Goal: Information Seeking & Learning: Compare options

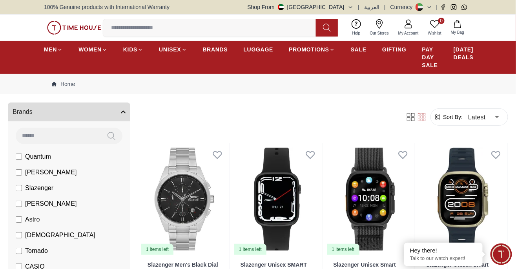
scroll to position [47, 0]
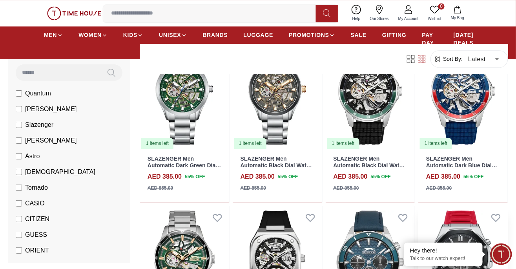
scroll to position [1455, 0]
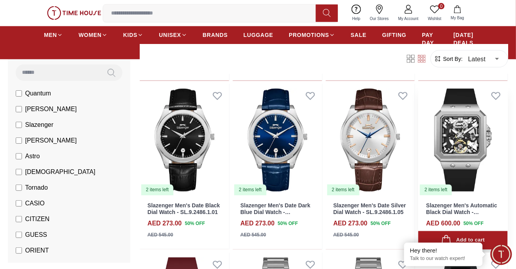
scroll to position [2256, 0]
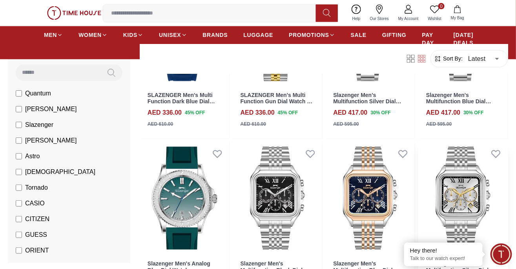
scroll to position [3205, 0]
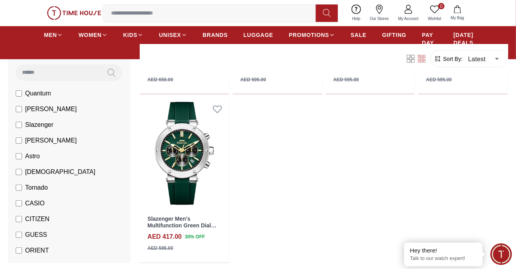
scroll to position [4093, 0]
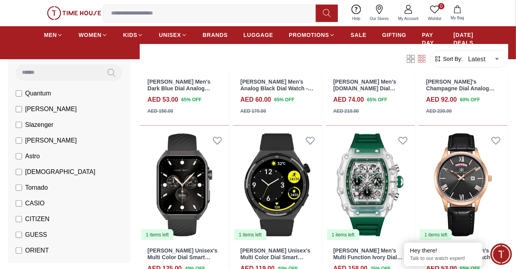
scroll to position [184, 0]
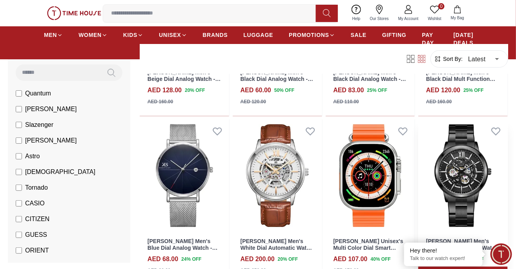
scroll to position [868, 0]
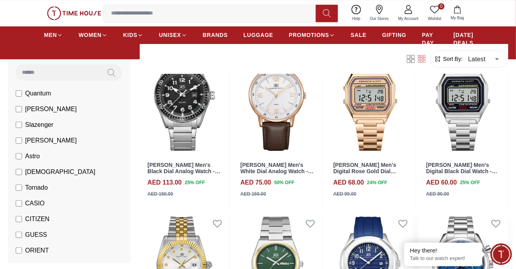
scroll to position [1623, 0]
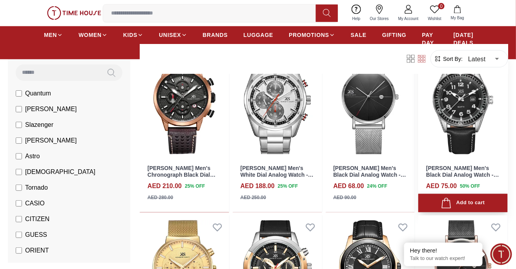
scroll to position [3143, 0]
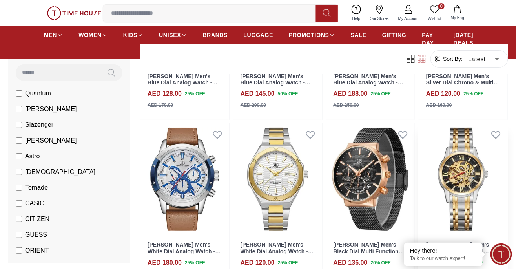
scroll to position [3734, 0]
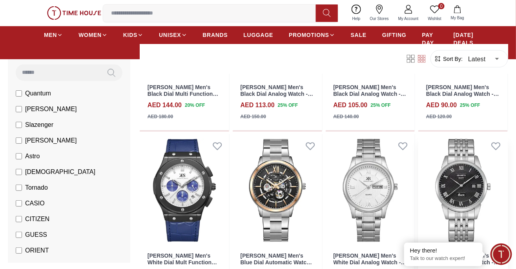
scroll to position [4087, 0]
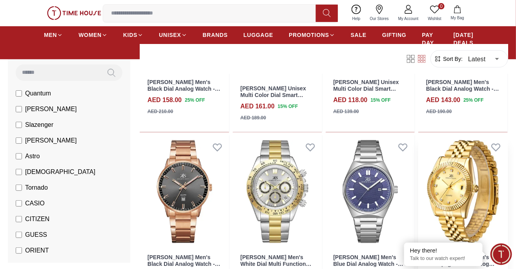
scroll to position [5783, 0]
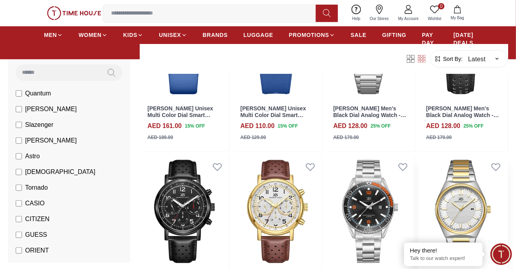
scroll to position [6604, 0]
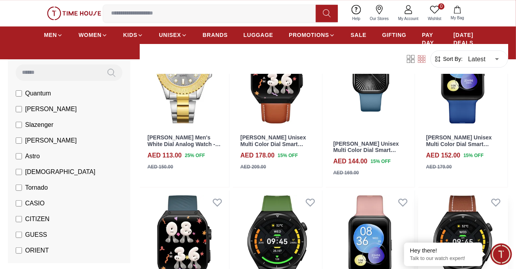
scroll to position [7054, 0]
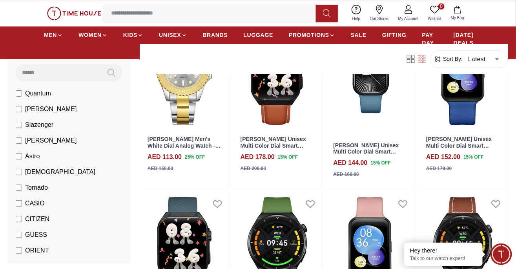
scroll to position [369, 0]
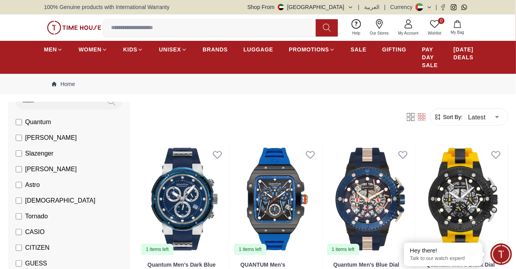
scroll to position [76, 0]
click at [15, 178] on li "Astro" at bounding box center [70, 186] width 119 height 16
click at [15, 179] on li "Astro" at bounding box center [70, 186] width 119 height 16
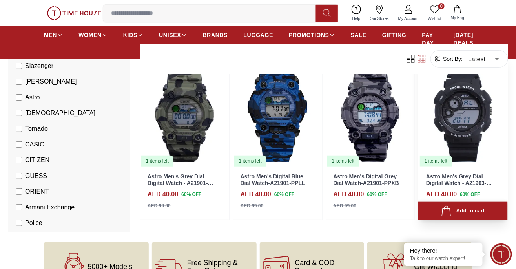
scroll to position [79, 0]
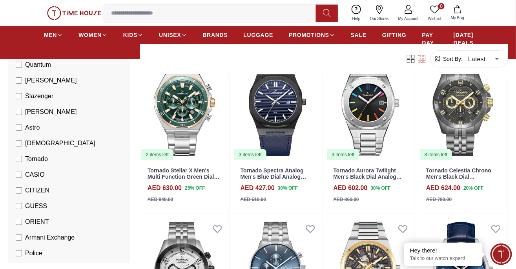
scroll to position [1104, 0]
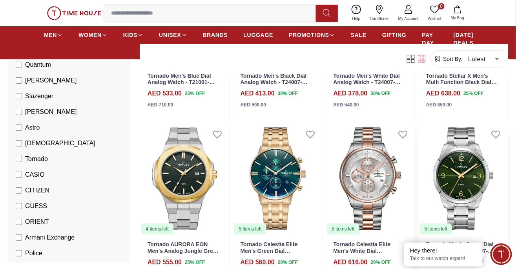
scroll to position [1875, 0]
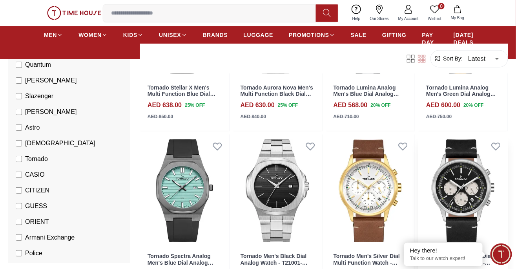
scroll to position [3211, 0]
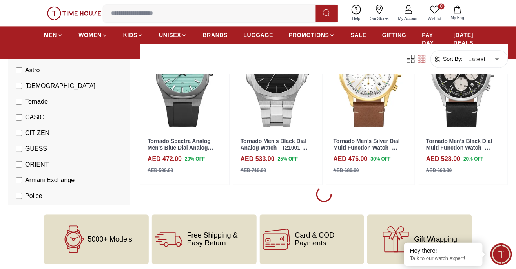
scroll to position [3350, 0]
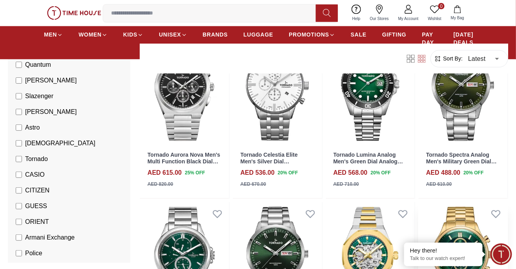
scroll to position [4157, 0]
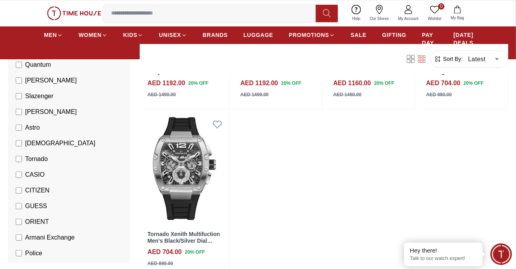
scroll to position [5259, 0]
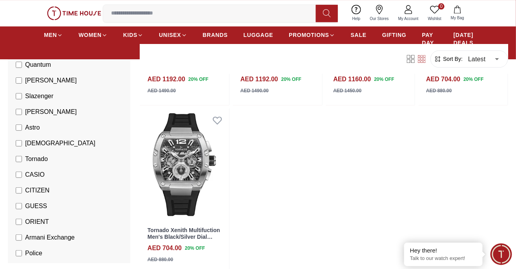
scroll to position [344, 0]
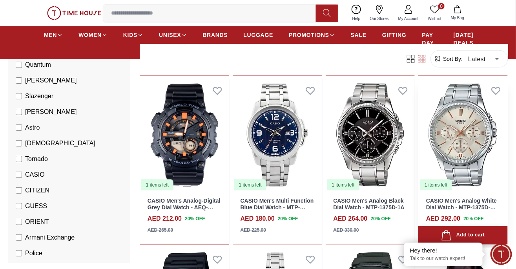
scroll to position [233, 0]
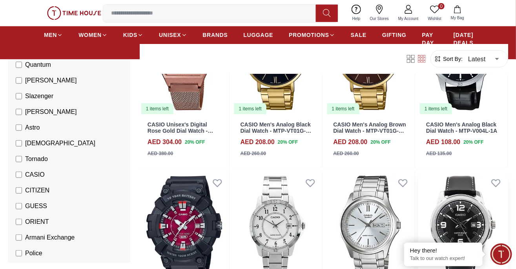
scroll to position [1152, 0]
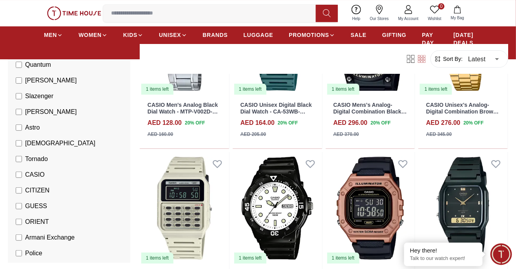
scroll to position [1677, 0]
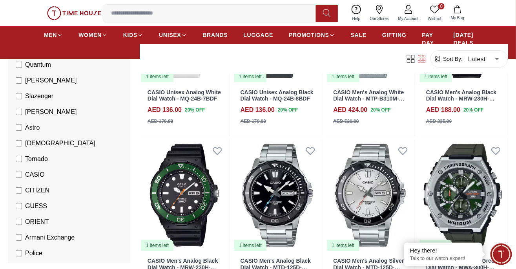
scroll to position [3712, 0]
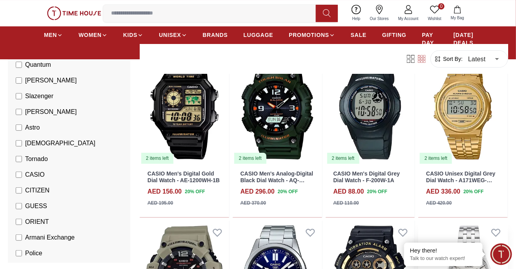
scroll to position [4478, 0]
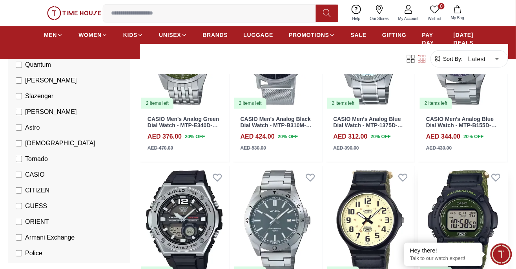
scroll to position [5734, 0]
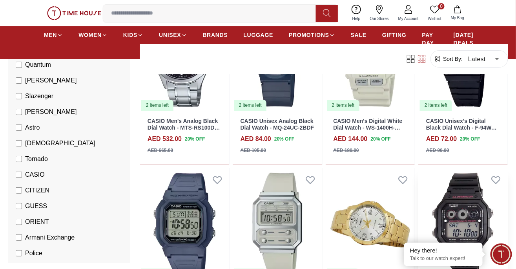
scroll to position [7437, 0]
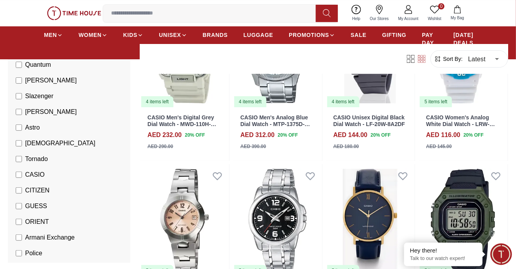
scroll to position [8272, 0]
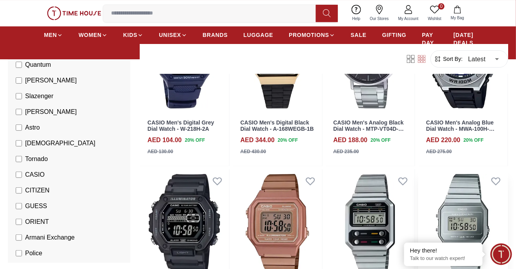
scroll to position [9119, 0]
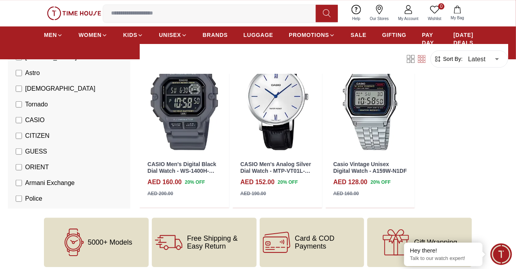
scroll to position [9875, 0]
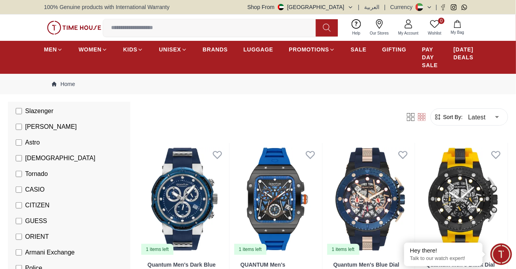
scroll to position [128, 0]
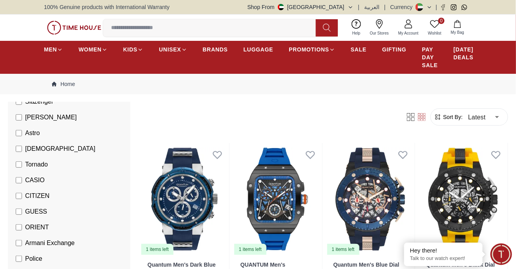
click at [15, 188] on li "CITIZEN" at bounding box center [70, 196] width 119 height 16
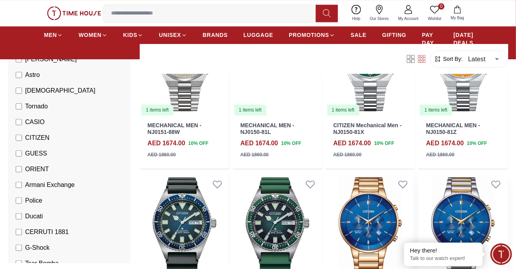
scroll to position [646, 0]
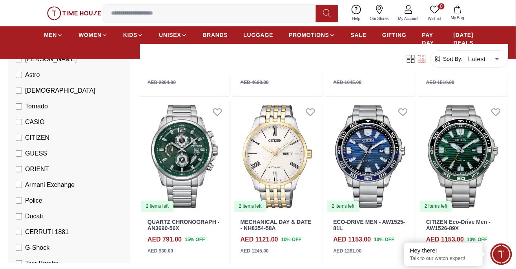
scroll to position [1729, 0]
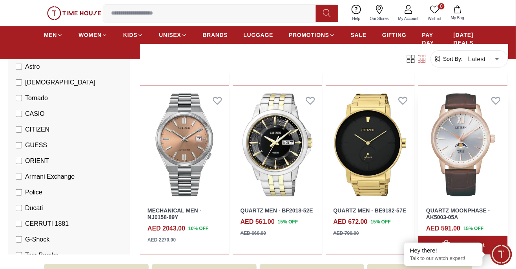
scroll to position [2750, 0]
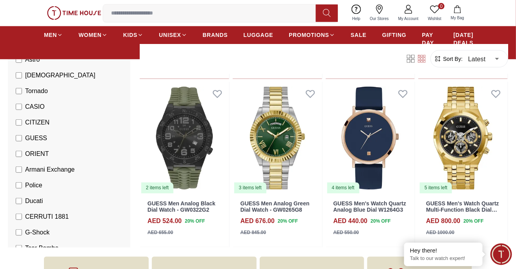
scroll to position [398, 0]
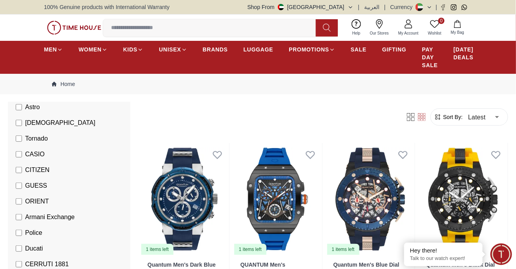
scroll to position [154, 0]
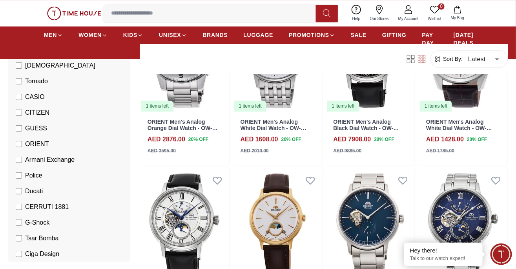
scroll to position [483, 0]
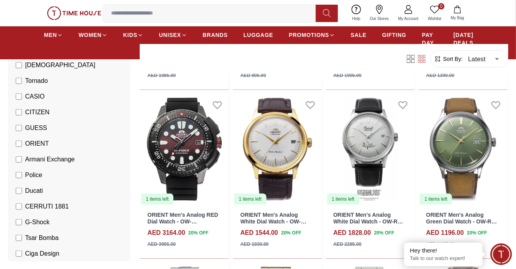
scroll to position [893, 0]
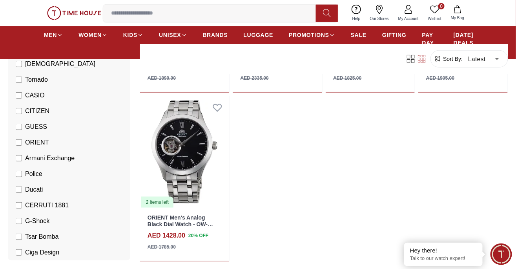
scroll to position [2073, 0]
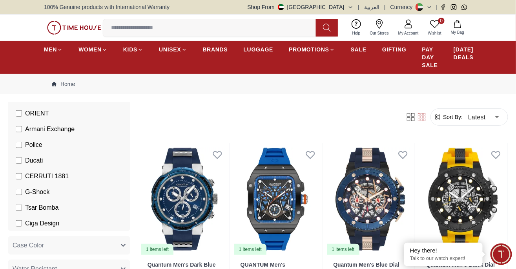
scroll to position [240, 0]
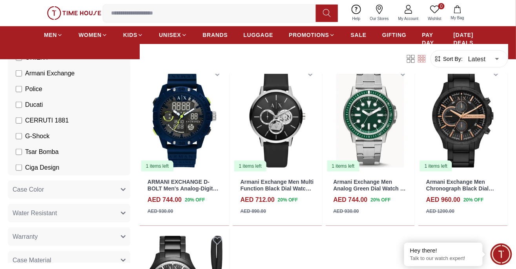
scroll to position [248, 0]
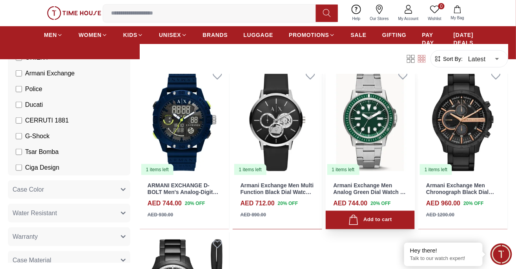
click at [373, 122] on img at bounding box center [370, 120] width 89 height 112
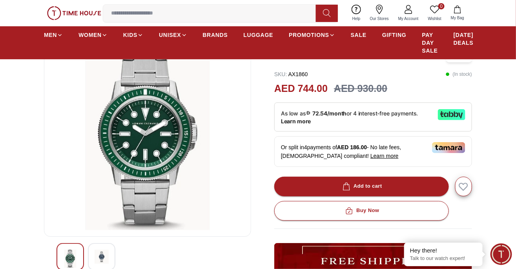
scroll to position [70, 0]
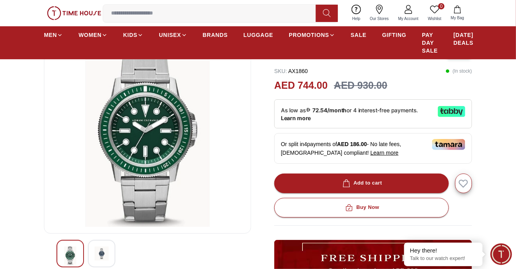
click at [106, 246] on img at bounding box center [102, 253] width 14 height 14
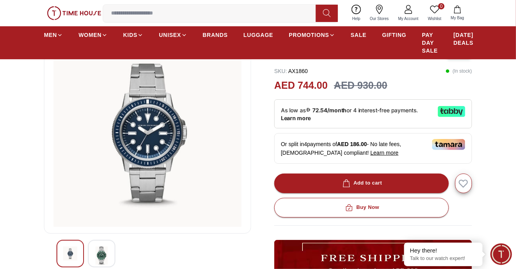
click at [108, 246] on img at bounding box center [102, 255] width 14 height 18
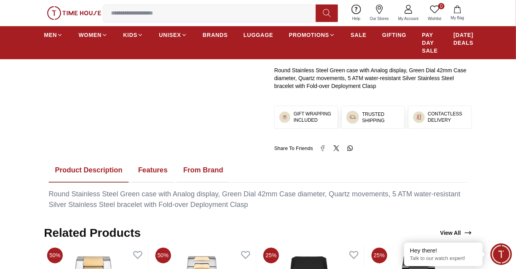
scroll to position [315, 0]
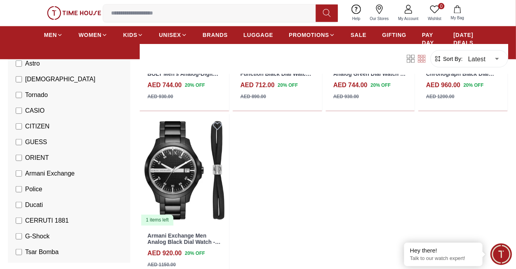
scroll to position [141, 0]
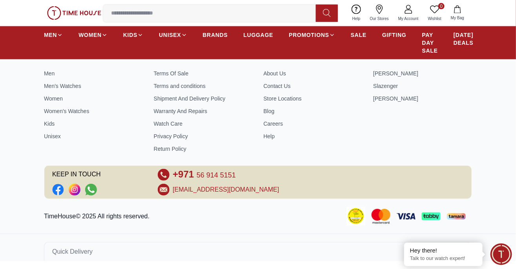
scroll to position [344, 0]
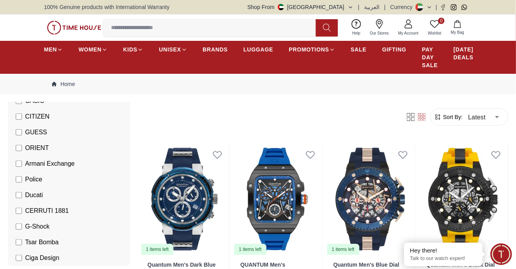
scroll to position [229, 0]
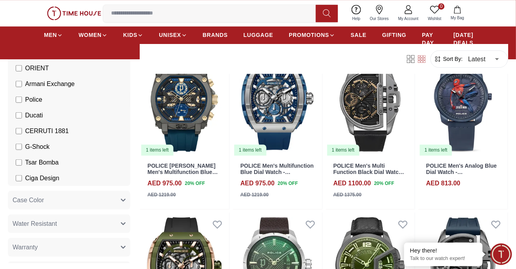
scroll to position [1454, 0]
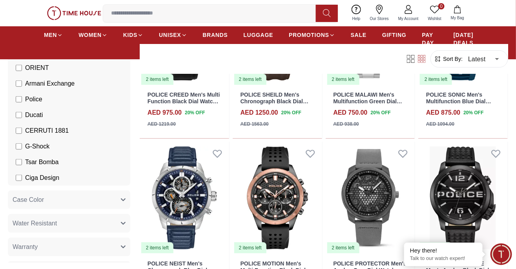
scroll to position [1859, 0]
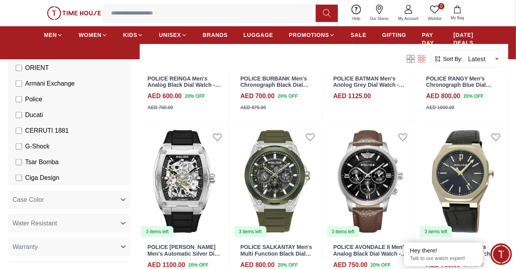
scroll to position [2887, 0]
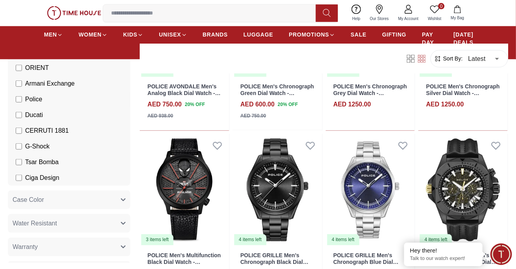
scroll to position [3431, 0]
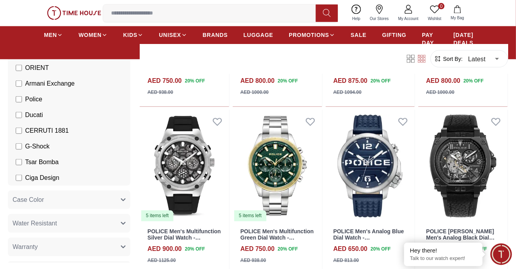
scroll to position [4085, 0]
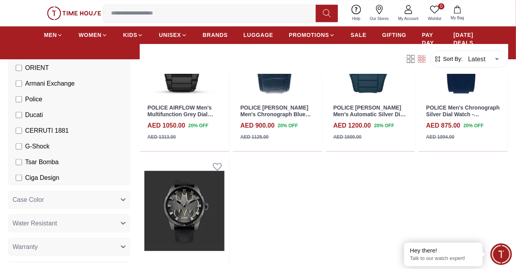
scroll to position [5386, 0]
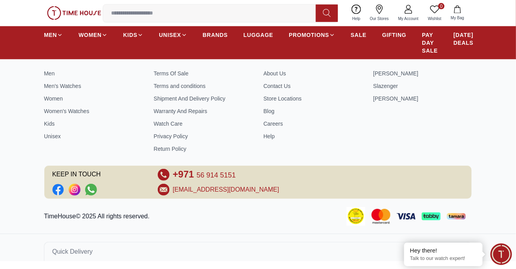
scroll to position [369, 0]
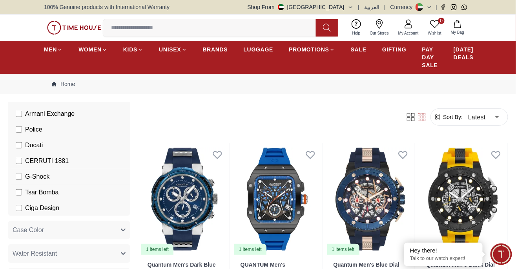
scroll to position [256, 0]
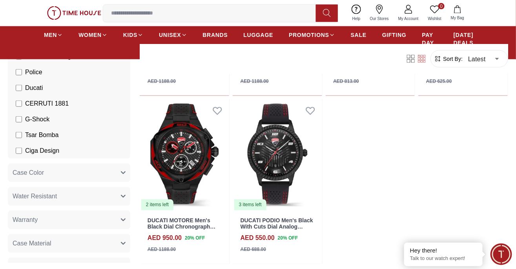
scroll to position [382, 0]
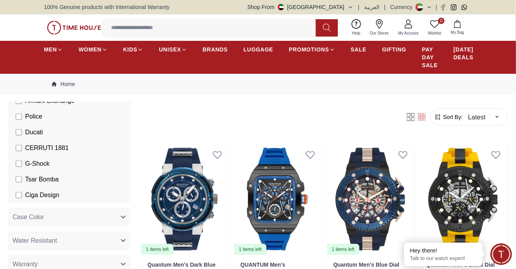
scroll to position [272, 0]
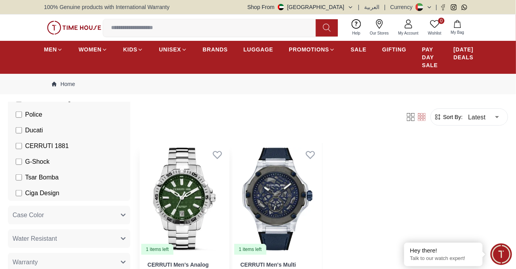
click at [189, 198] on img at bounding box center [184, 199] width 89 height 112
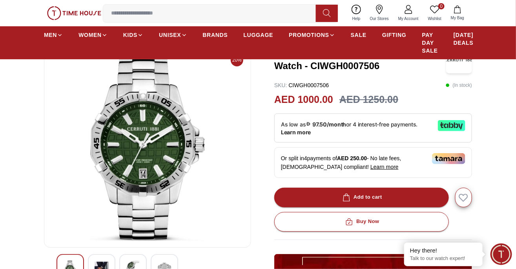
scroll to position [55, 0]
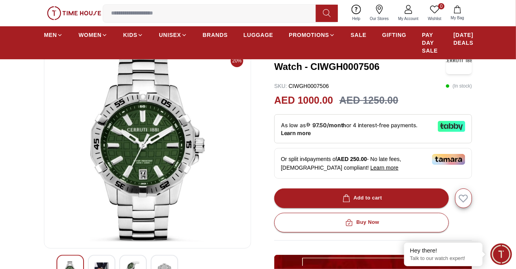
click at [105, 262] on img at bounding box center [102, 268] width 14 height 14
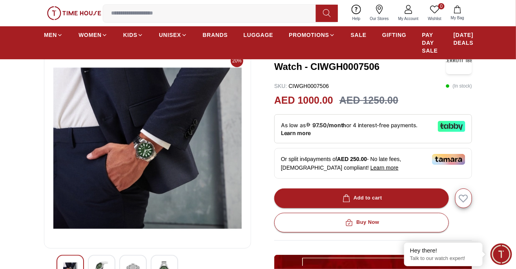
click at [128, 261] on img at bounding box center [133, 268] width 14 height 14
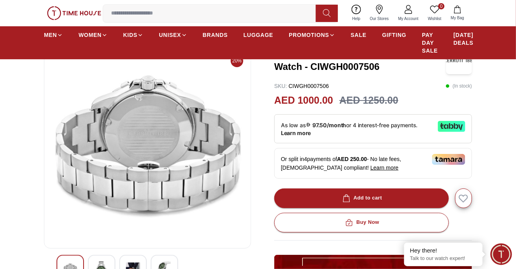
click at [159, 268] on div at bounding box center [164, 268] width 27 height 27
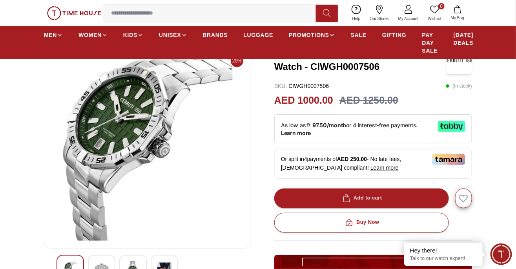
click at [82, 258] on div at bounding box center [69, 268] width 27 height 27
click at [135, 262] on img at bounding box center [133, 270] width 14 height 18
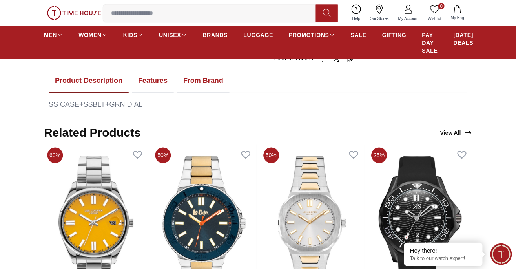
scroll to position [389, 0]
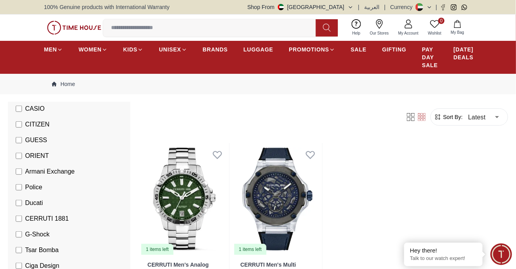
scroll to position [200, 0]
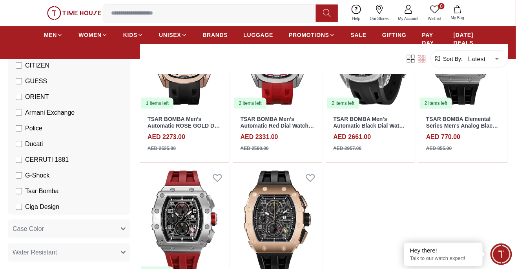
scroll to position [325, 0]
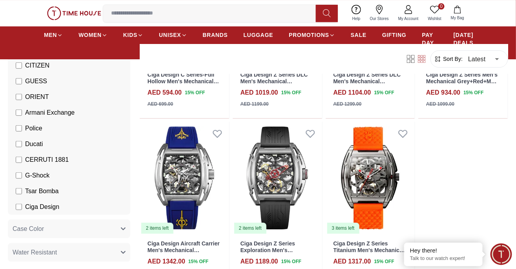
scroll to position [699, 0]
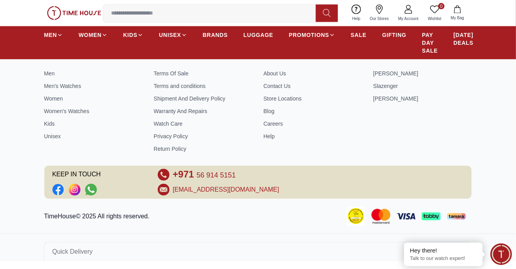
scroll to position [344, 0]
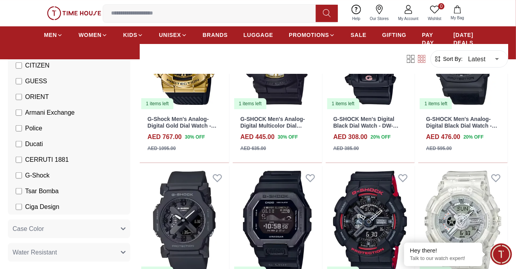
scroll to position [826, 0]
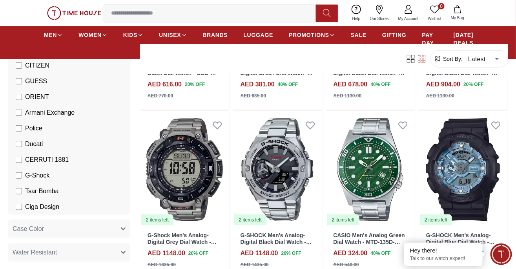
scroll to position [2053, 0]
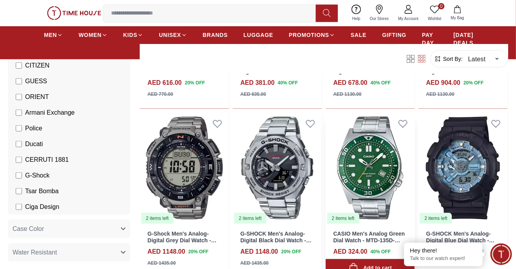
click at [375, 171] on img at bounding box center [370, 168] width 89 height 112
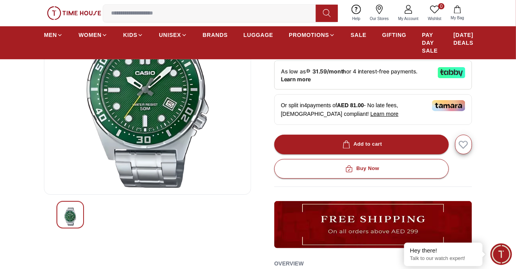
scroll to position [109, 0]
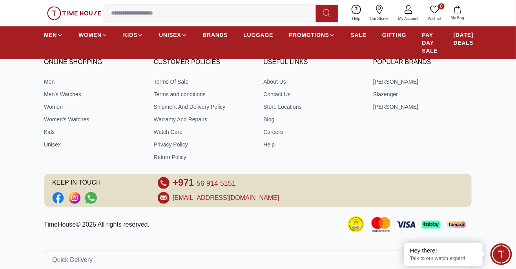
scroll to position [1026, 0]
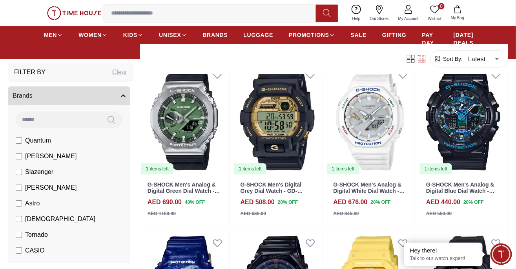
scroll to position [1108, 0]
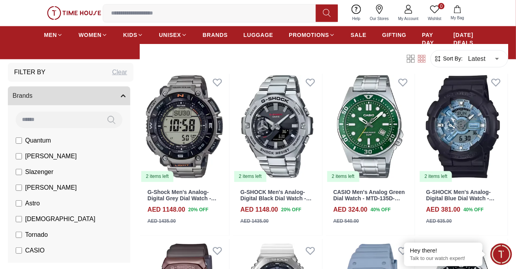
scroll to position [410, 0]
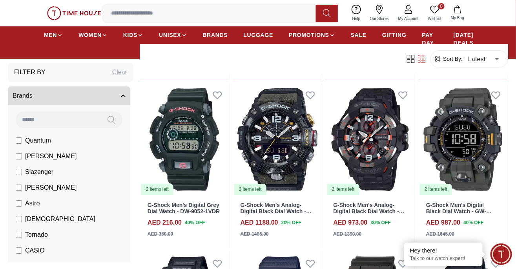
scroll to position [1745, 0]
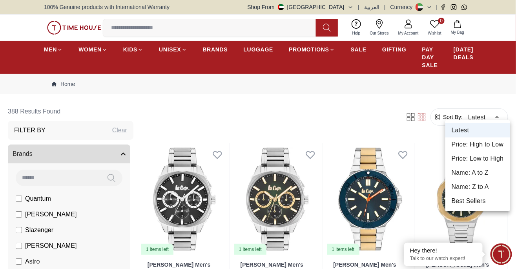
click at [495, 143] on li "Price: High to Low" at bounding box center [477, 144] width 65 height 14
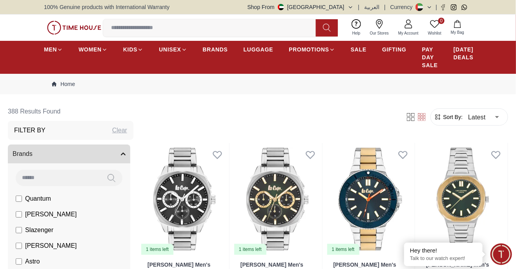
type input "*"
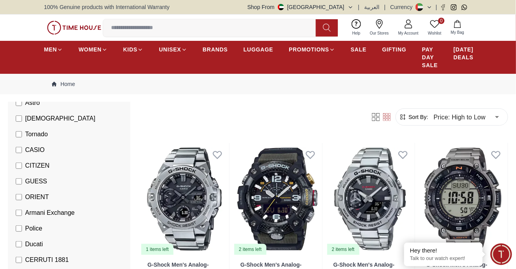
scroll to position [159, 0]
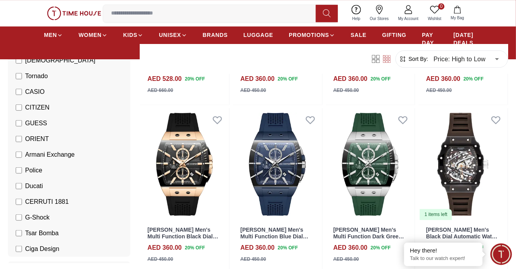
scroll to position [541, 0]
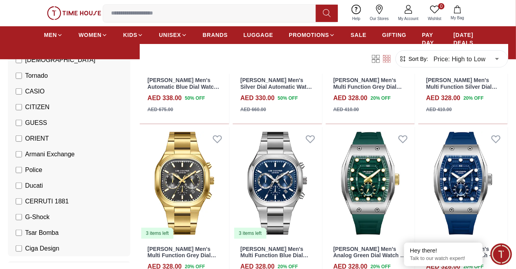
scroll to position [1028, 0]
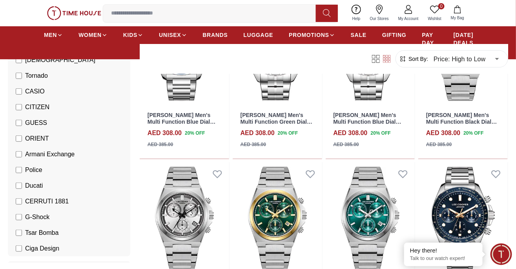
scroll to position [2848, 0]
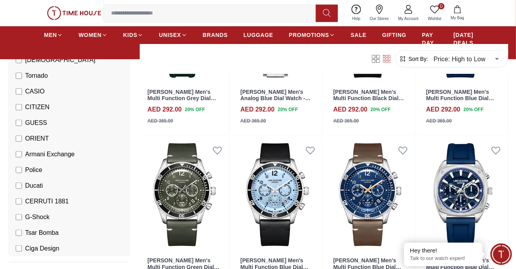
scroll to position [3881, 0]
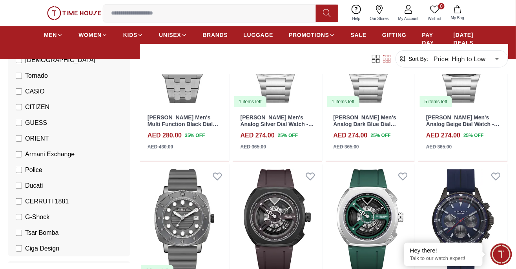
scroll to position [5736, 0]
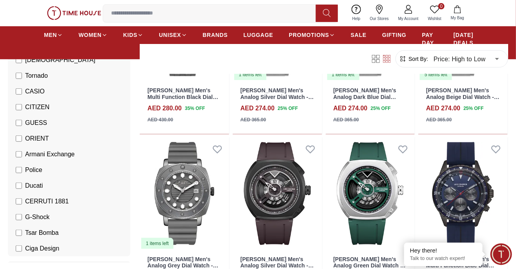
scroll to position [5762, 0]
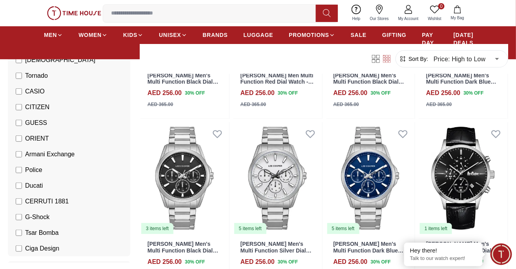
scroll to position [6747, 0]
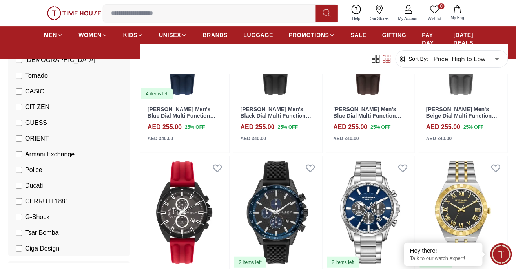
scroll to position [8276, 0]
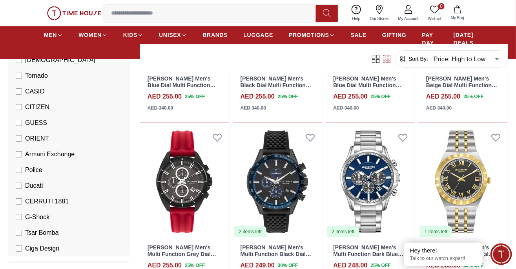
scroll to position [8330, 0]
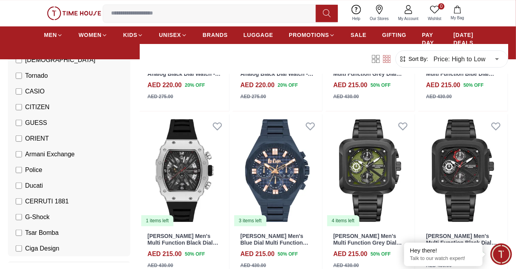
scroll to position [9982, 0]
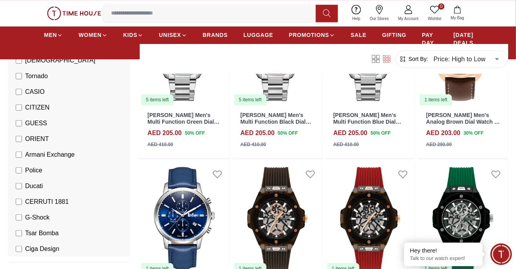
scroll to position [10806, 0]
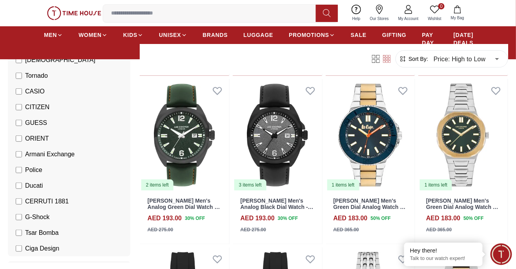
scroll to position [11188, 0]
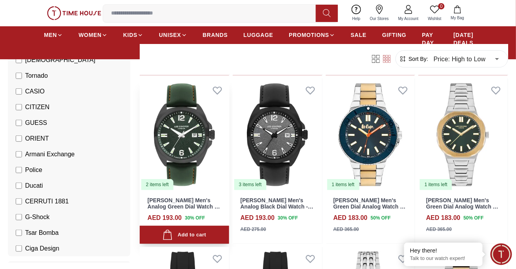
click at [185, 130] on img at bounding box center [184, 134] width 89 height 112
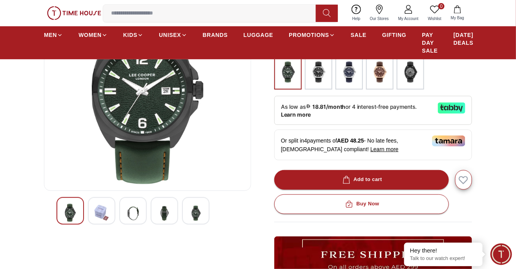
scroll to position [113, 0]
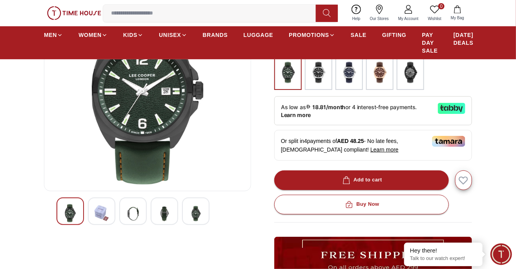
click at [106, 204] on img at bounding box center [102, 213] width 14 height 18
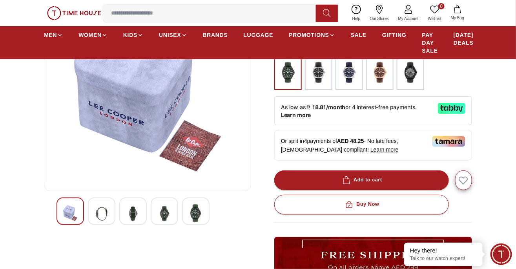
click at [137, 206] on img at bounding box center [133, 213] width 14 height 19
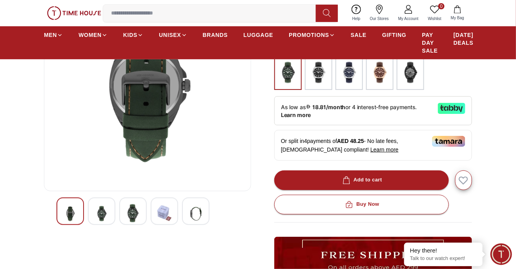
click at [136, 209] on img at bounding box center [133, 213] width 14 height 18
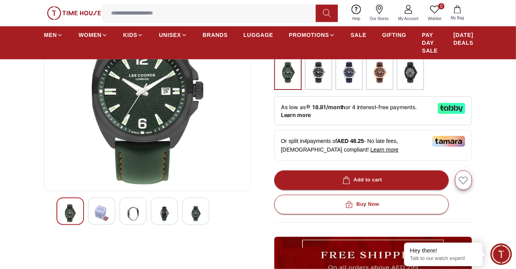
click at [165, 206] on img at bounding box center [164, 213] width 14 height 19
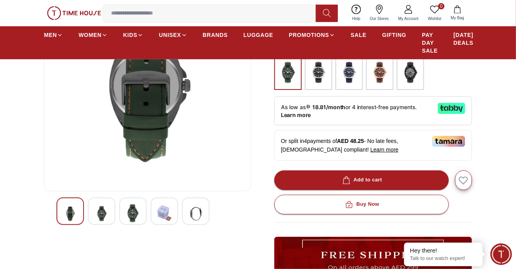
click at [197, 204] on img at bounding box center [196, 213] width 14 height 19
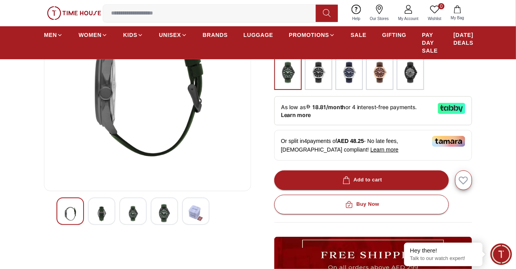
click at [193, 204] on img at bounding box center [196, 213] width 14 height 18
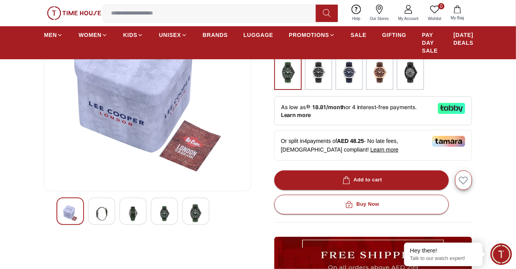
click at [170, 205] on img at bounding box center [164, 213] width 14 height 19
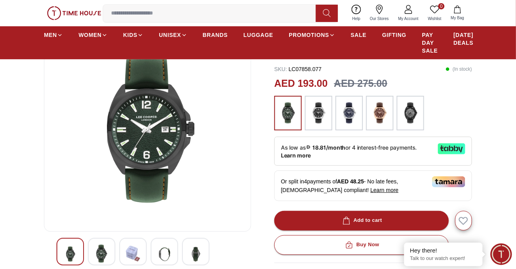
scroll to position [72, 0]
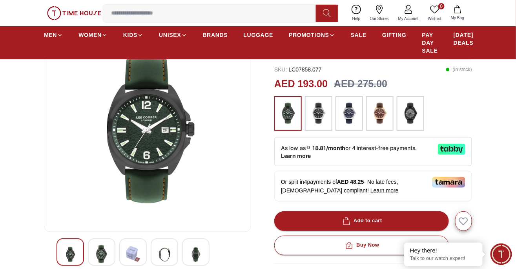
click at [317, 113] on img at bounding box center [319, 113] width 20 height 27
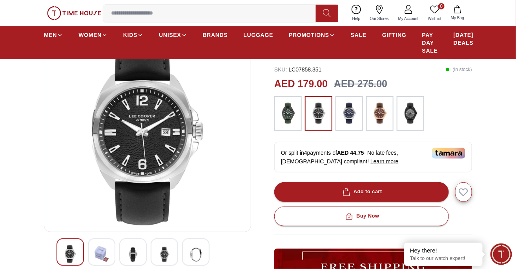
scroll to position [64, 0]
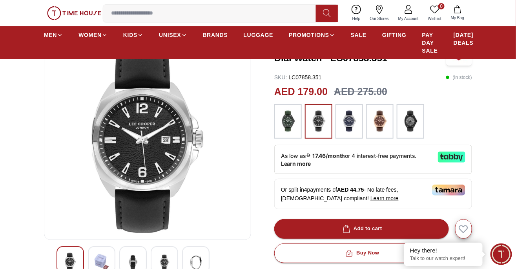
click at [348, 117] on img at bounding box center [349, 121] width 20 height 27
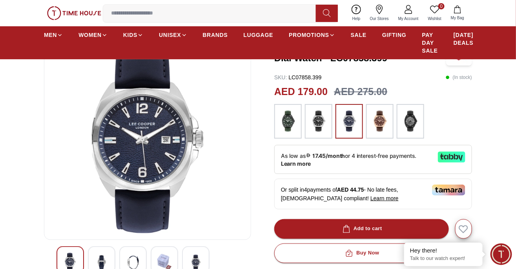
click at [379, 118] on img at bounding box center [380, 121] width 20 height 27
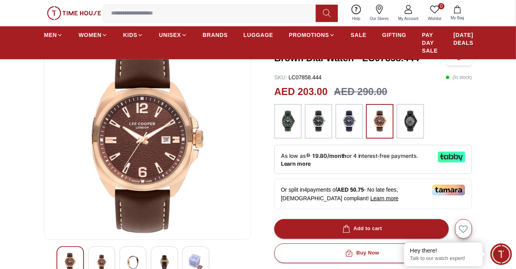
click at [411, 116] on img at bounding box center [410, 121] width 20 height 27
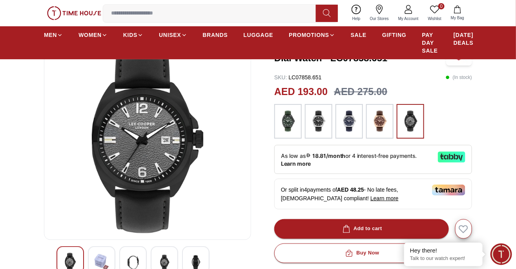
click at [290, 121] on img at bounding box center [288, 121] width 20 height 27
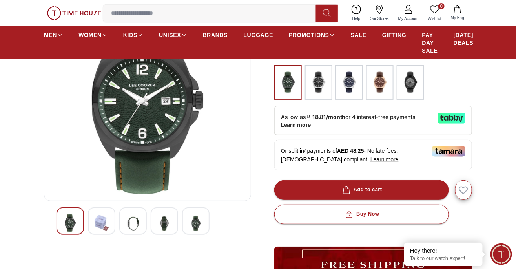
scroll to position [95, 0]
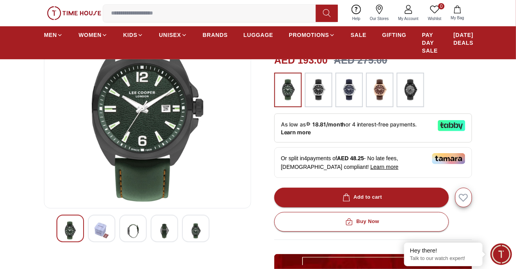
click at [190, 168] on img at bounding box center [148, 107] width 194 height 188
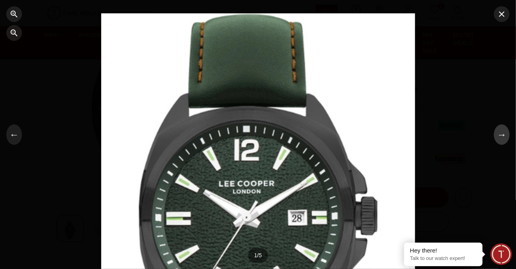
click at [502, 138] on button "→" at bounding box center [502, 134] width 16 height 20
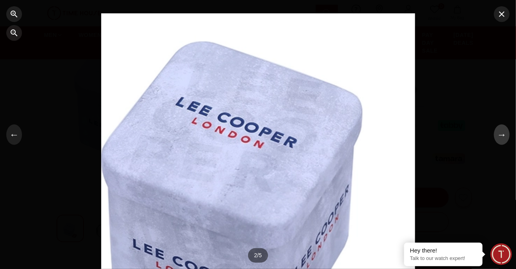
click at [502, 136] on button "→" at bounding box center [502, 134] width 16 height 20
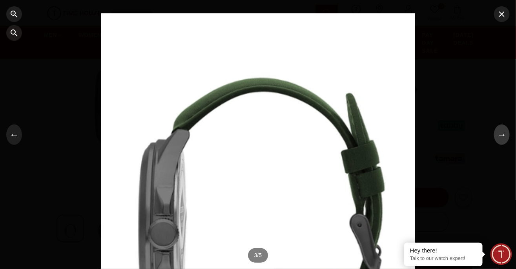
click at [502, 137] on button "→" at bounding box center [502, 134] width 16 height 20
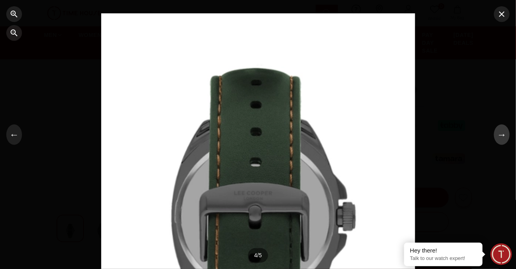
click at [506, 138] on button "→" at bounding box center [502, 134] width 16 height 20
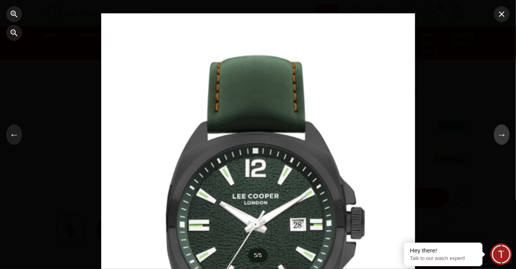
click at [504, 138] on button "→" at bounding box center [502, 134] width 16 height 20
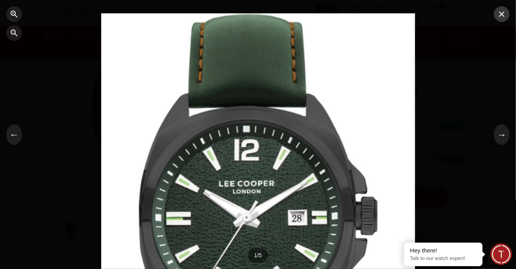
click at [502, 9] on icon "button" at bounding box center [501, 13] width 9 height 9
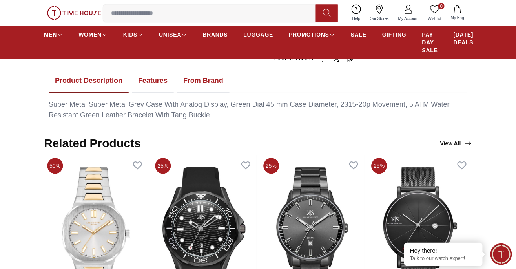
scroll to position [444, 0]
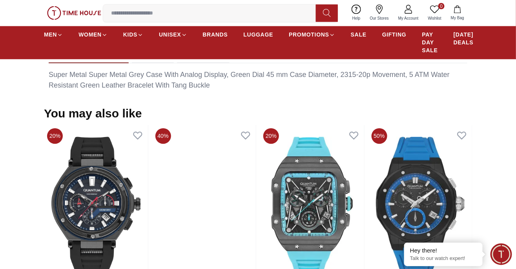
scroll to position [64, 0]
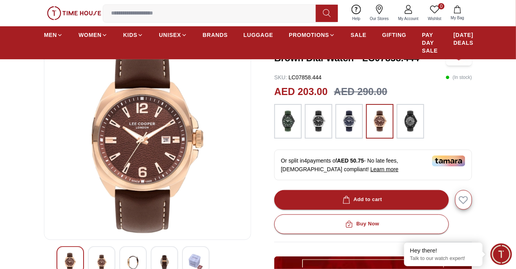
scroll to position [72, 0]
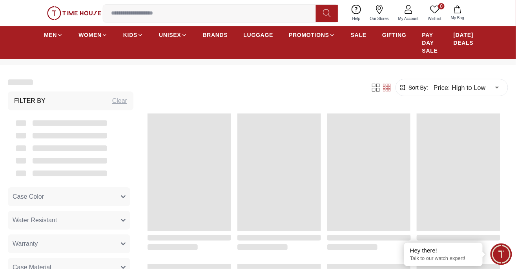
scroll to position [745, 0]
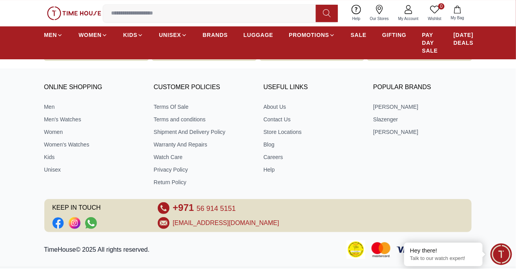
click at [500, 240] on div "TimeHouse© 2025 All rights reserved." at bounding box center [258, 249] width 516 height 19
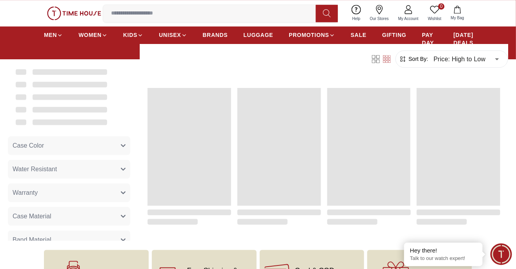
scroll to position [507, 0]
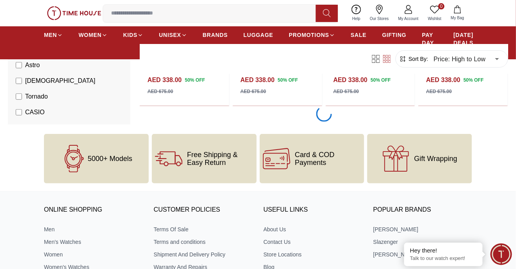
scroll to position [884, 0]
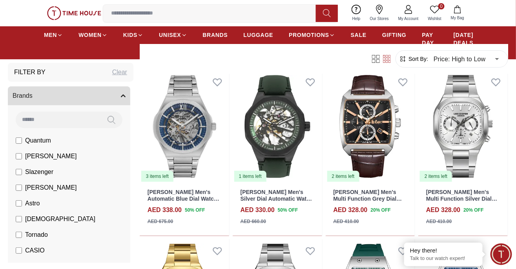
scroll to position [908, 0]
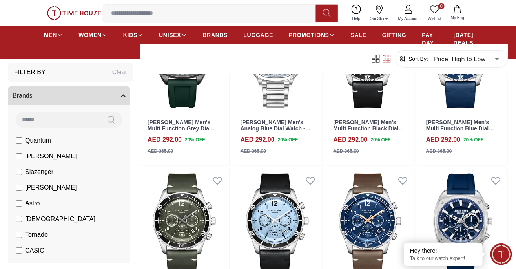
scroll to position [3855, 0]
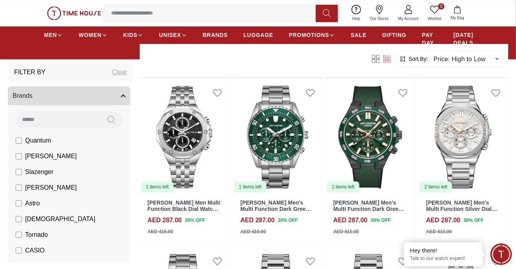
scroll to position [4445, 0]
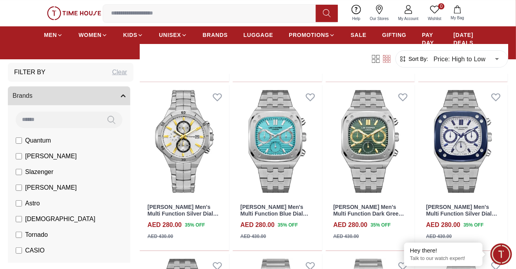
scroll to position [5452, 0]
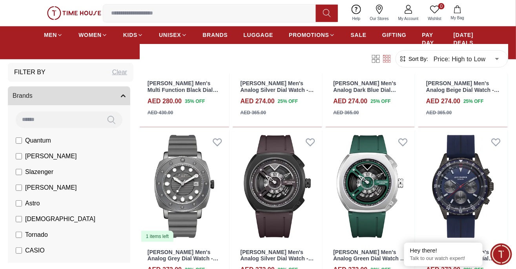
scroll to position [5800, 0]
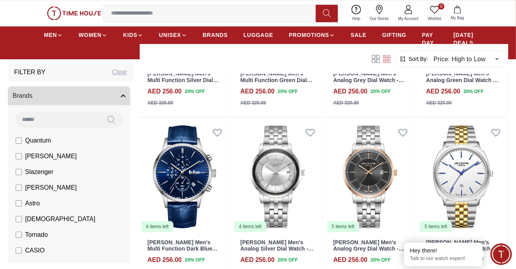
scroll to position [7101, 0]
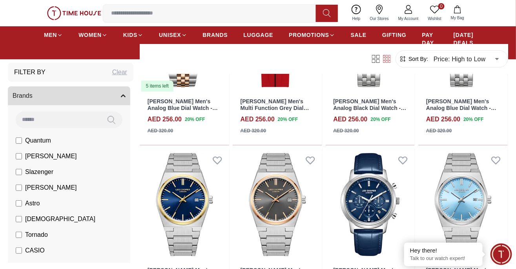
scroll to position [7481, 0]
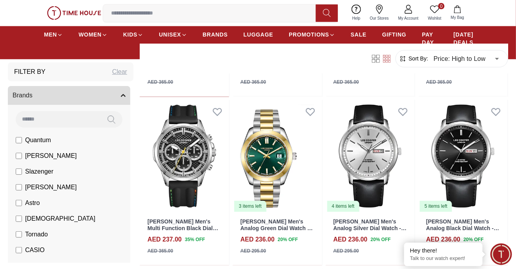
scroll to position [8809, 0]
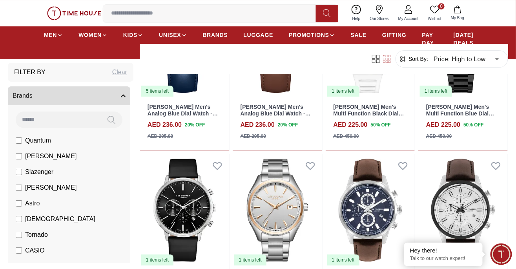
scroll to position [9168, 0]
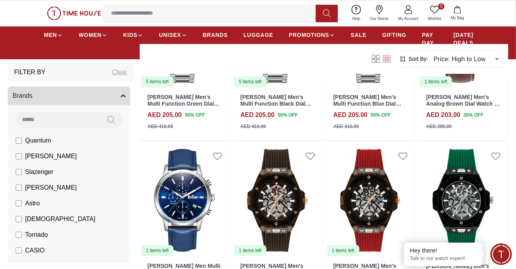
scroll to position [10811, 0]
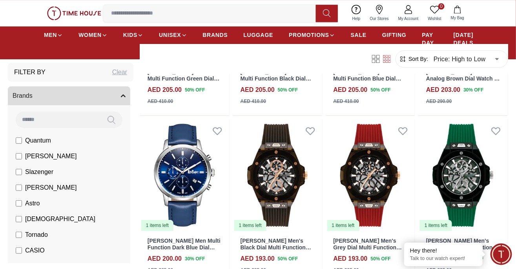
scroll to position [10879, 0]
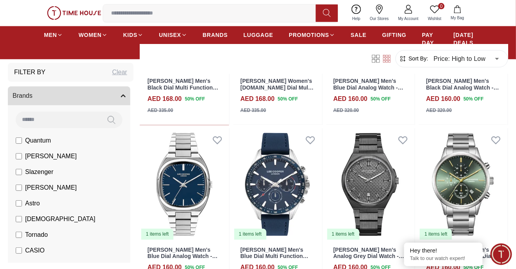
scroll to position [12487, 0]
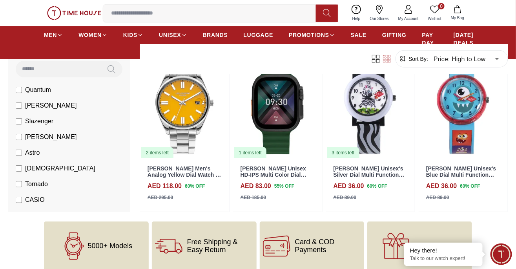
scroll to position [13244, 0]
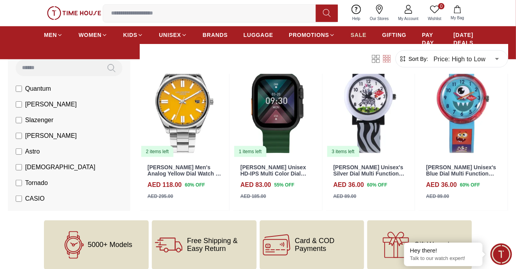
click at [351, 33] on span "SALE" at bounding box center [359, 35] width 16 height 8
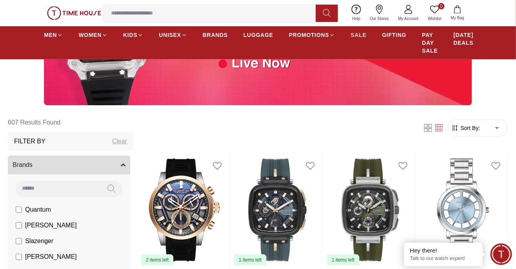
scroll to position [146, 0]
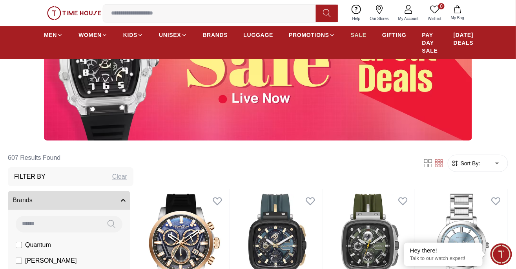
scroll to position [112, 0]
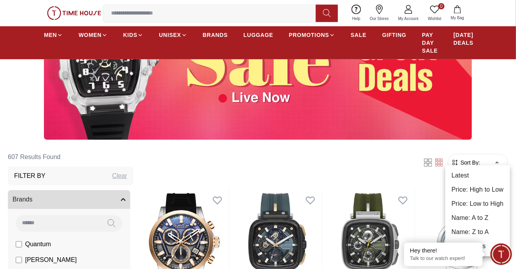
click at [486, 189] on li "Price: High to Low" at bounding box center [477, 189] width 65 height 14
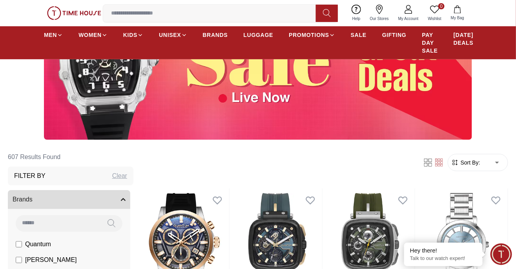
type input "*"
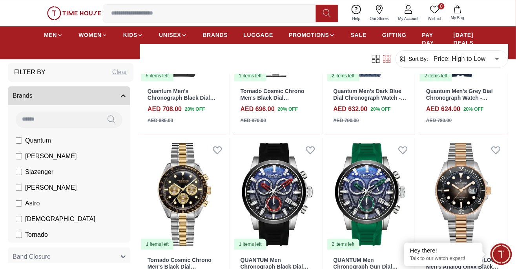
scroll to position [837, 0]
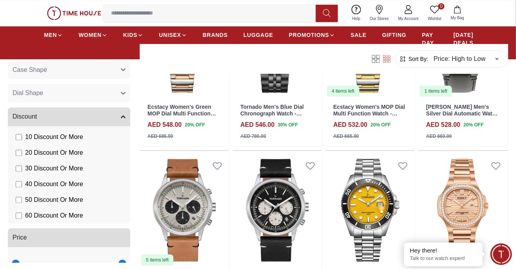
scroll to position [434, 0]
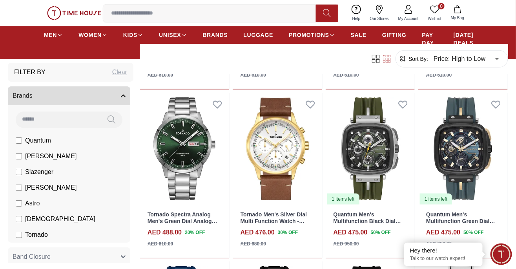
scroll to position [2062, 0]
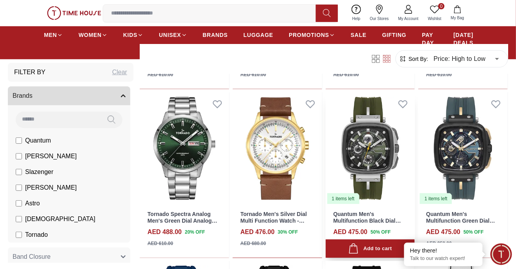
click at [365, 151] on img at bounding box center [370, 148] width 89 height 112
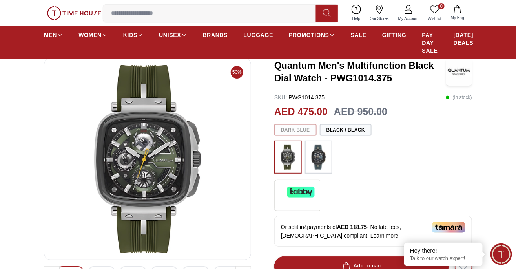
scroll to position [49, 0]
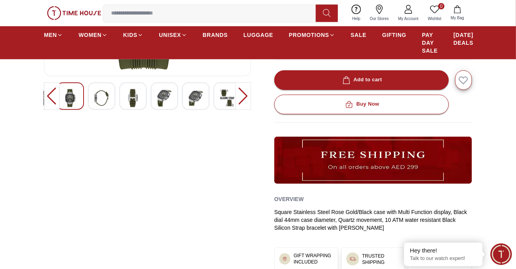
scroll to position [229, 0]
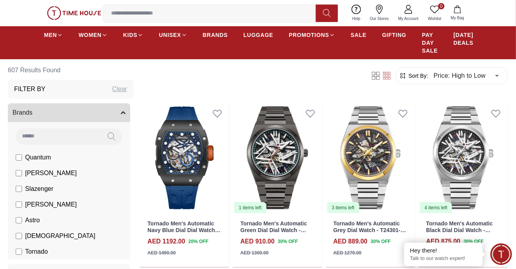
scroll to position [200, 0]
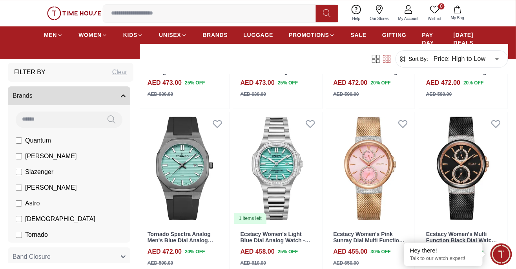
scroll to position [2549, 0]
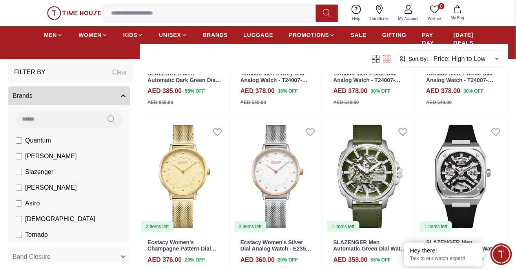
scroll to position [3890, 0]
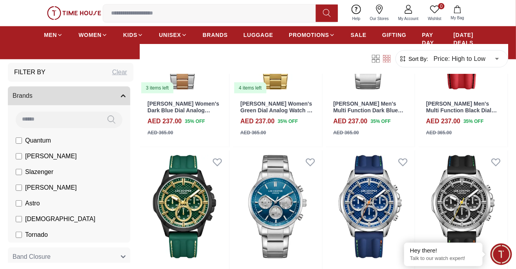
scroll to position [5899, 0]
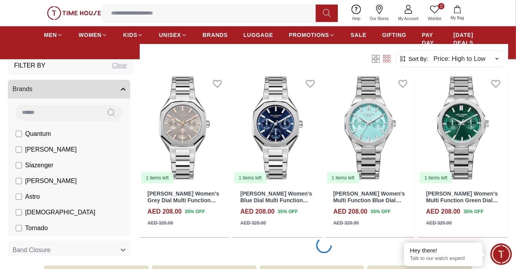
scroll to position [7646, 0]
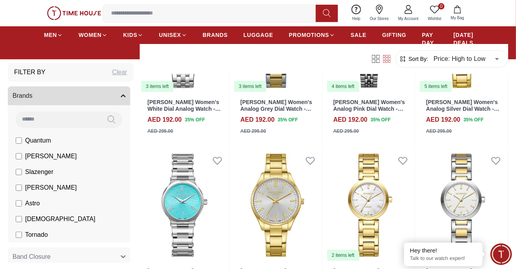
scroll to position [9276, 0]
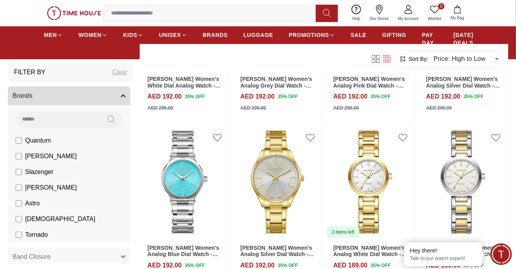
scroll to position [9379, 0]
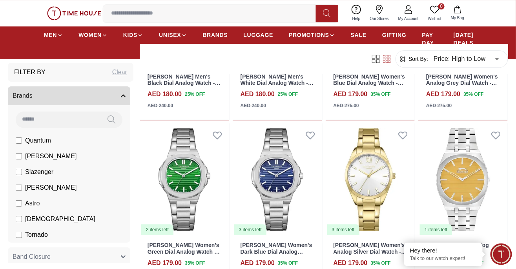
scroll to position [10796, 0]
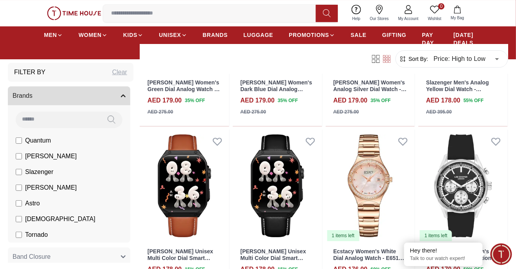
scroll to position [11013, 0]
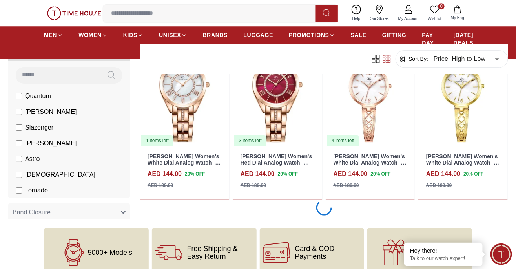
scroll to position [12739, 0]
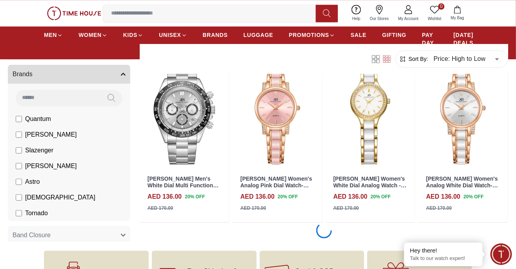
scroll to position [14404, 0]
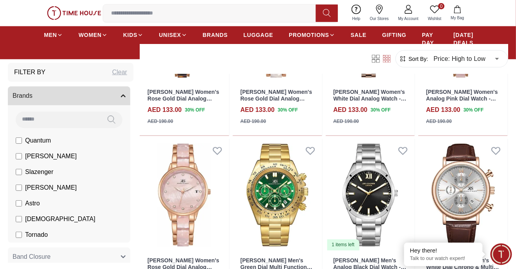
scroll to position [15224, 0]
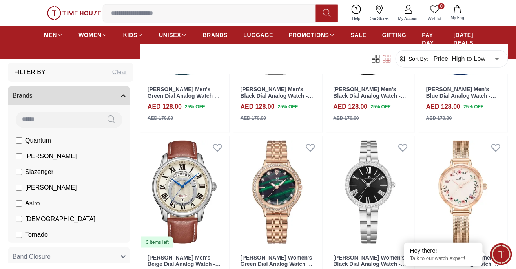
scroll to position [16015, 0]
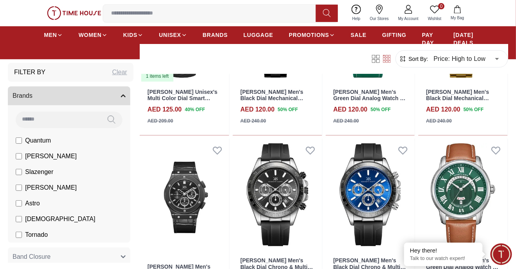
scroll to position [16862, 0]
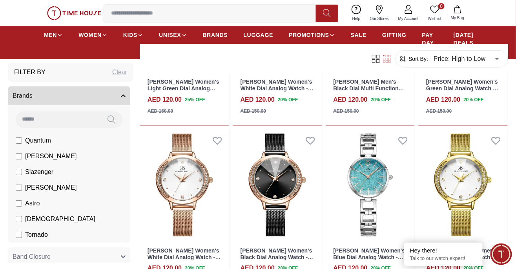
scroll to position [17707, 0]
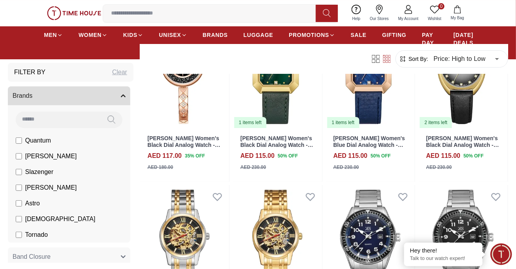
scroll to position [18546, 0]
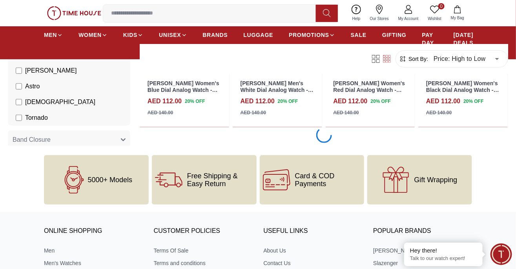
scroll to position [19559, 0]
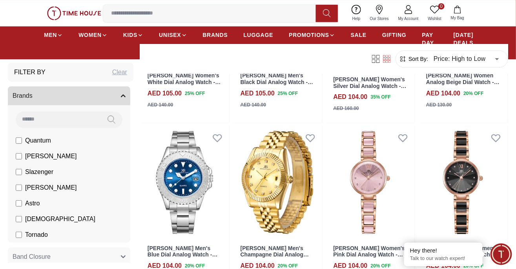
scroll to position [20241, 0]
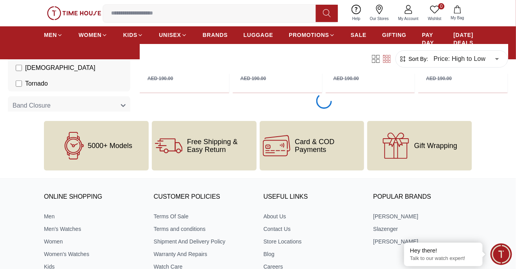
scroll to position [21283, 0]
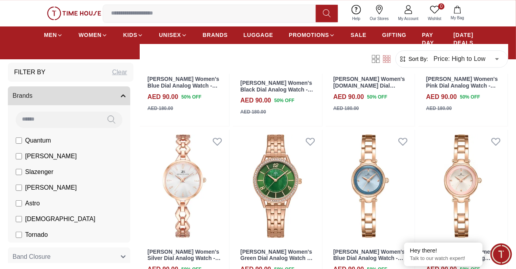
scroll to position [21986, 0]
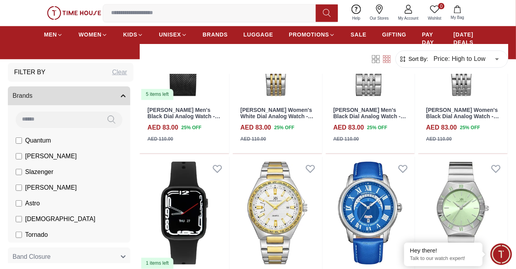
scroll to position [22770, 0]
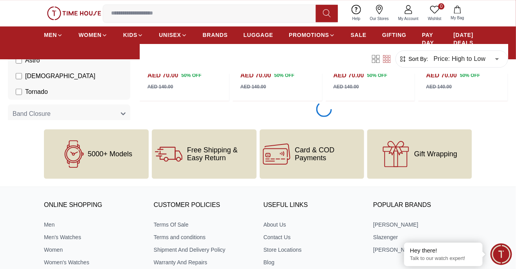
scroll to position [23811, 0]
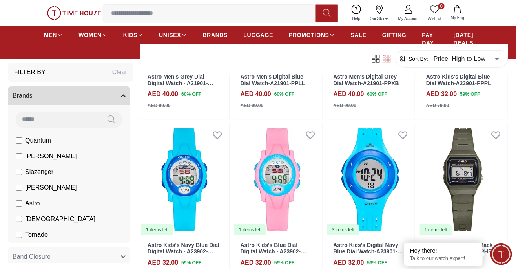
scroll to position [25310, 0]
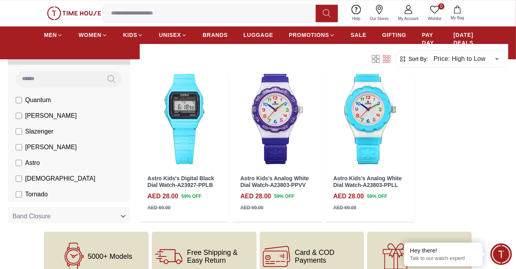
scroll to position [25707, 0]
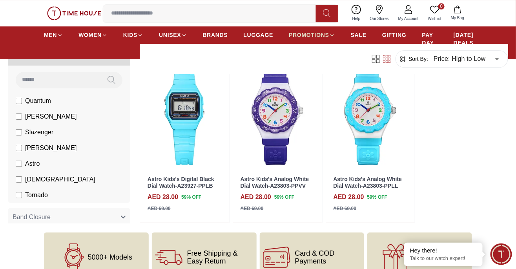
click at [329, 33] on icon at bounding box center [332, 35] width 6 height 6
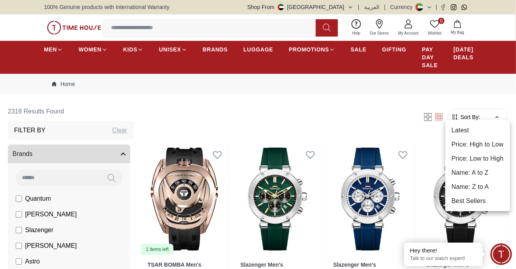
click at [491, 145] on li "Price: High to Low" at bounding box center [477, 144] width 65 height 14
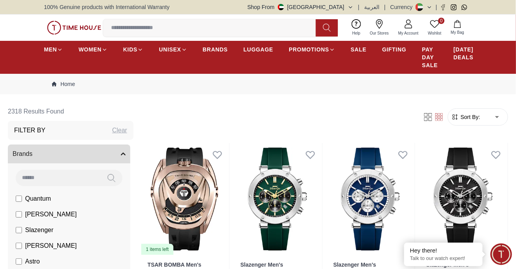
type input "*"
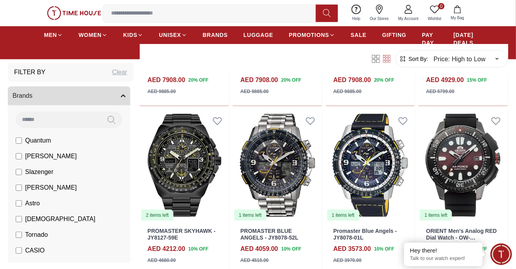
scroll to position [203, 0]
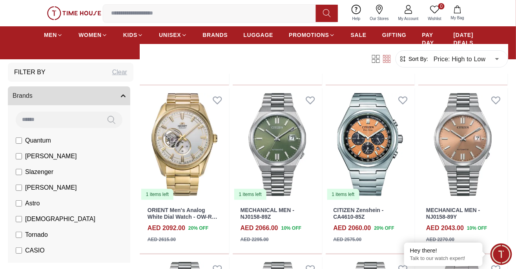
scroll to position [897, 0]
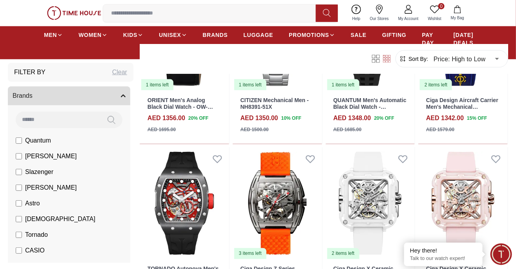
scroll to position [4066, 0]
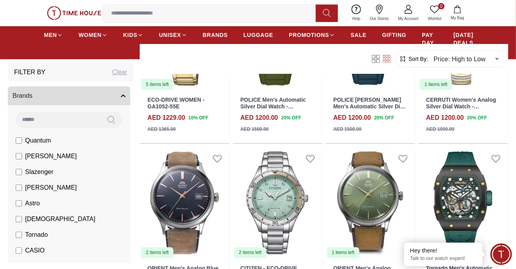
scroll to position [4890, 0]
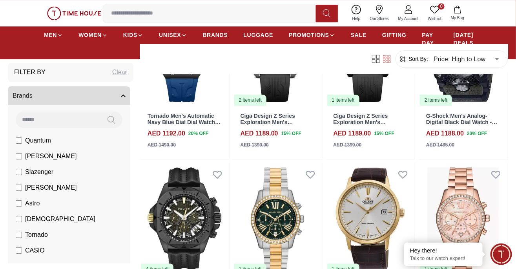
scroll to position [5190, 0]
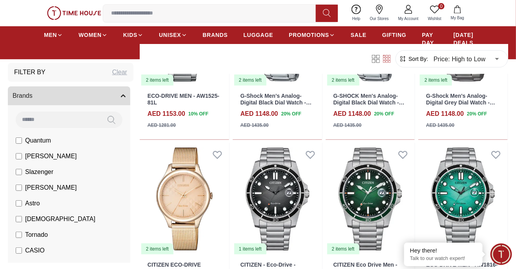
scroll to position [5759, 0]
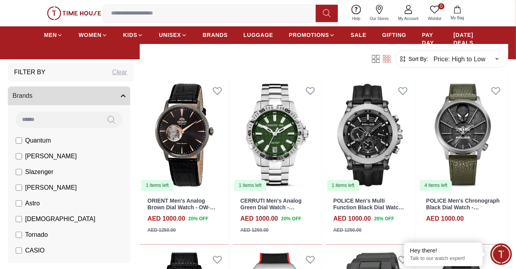
scroll to position [7289, 0]
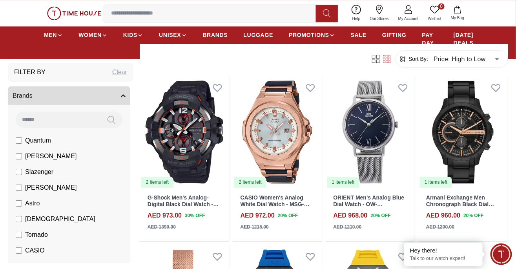
scroll to position [7970, 0]
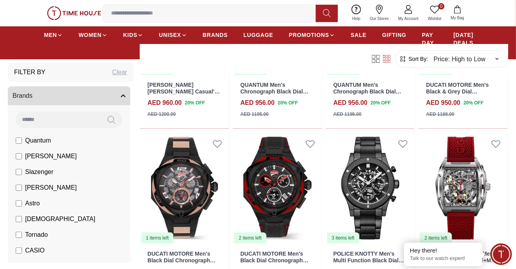
scroll to position [8285, 0]
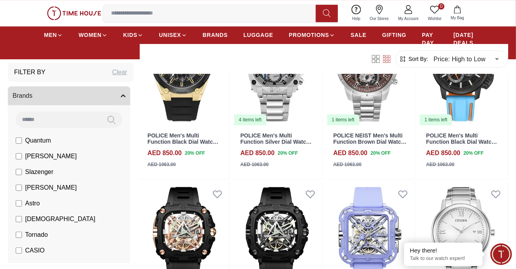
scroll to position [9929, 0]
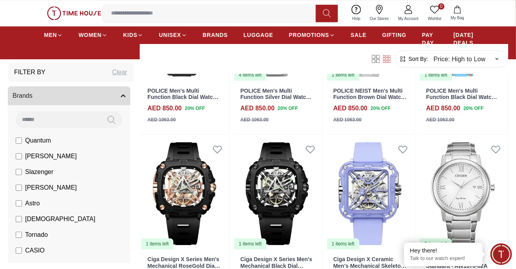
scroll to position [9971, 0]
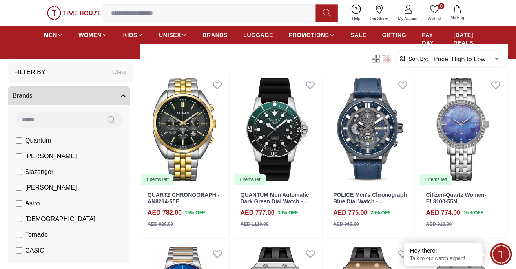
scroll to position [11621, 0]
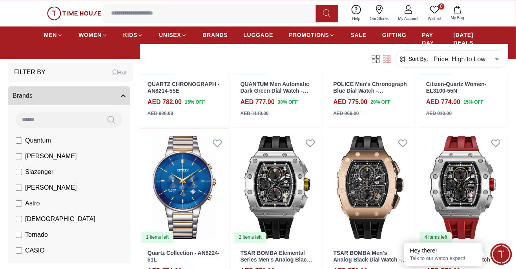
scroll to position [11683, 0]
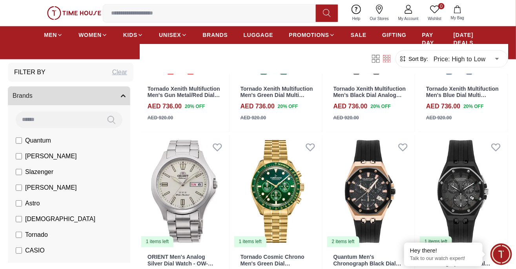
scroll to position [13304, 0]
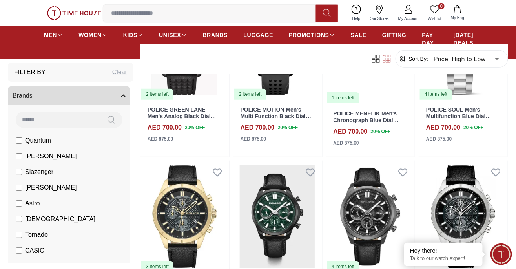
scroll to position [14144, 0]
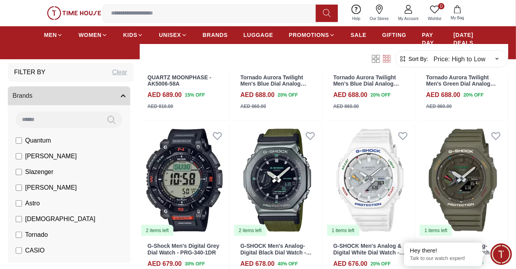
scroll to position [15065, 0]
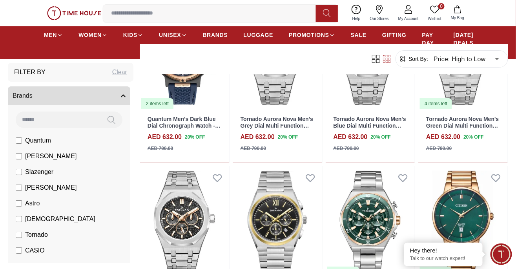
scroll to position [16687, 0]
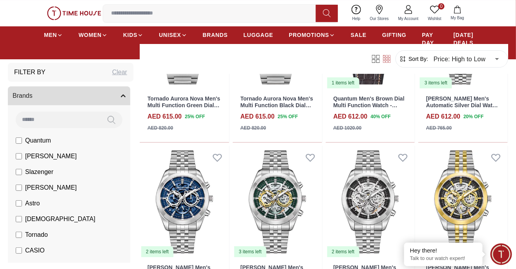
scroll to position [17529, 0]
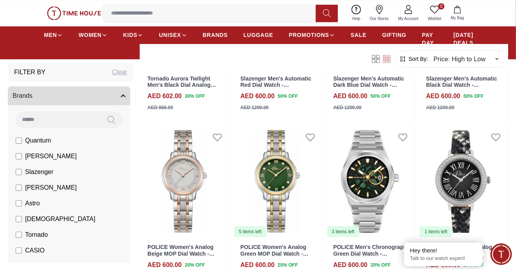
scroll to position [18372, 0]
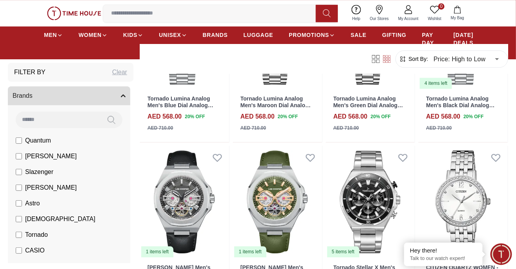
scroll to position [20069, 0]
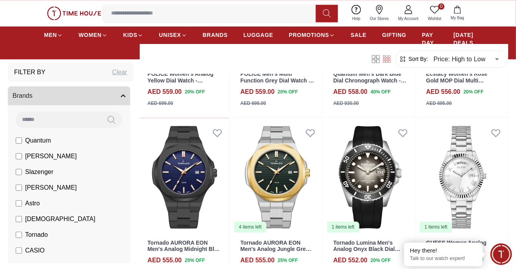
scroll to position [20941, 0]
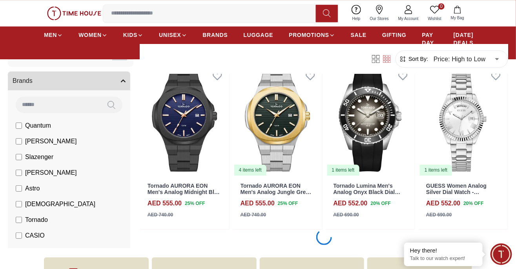
scroll to position [20957, 0]
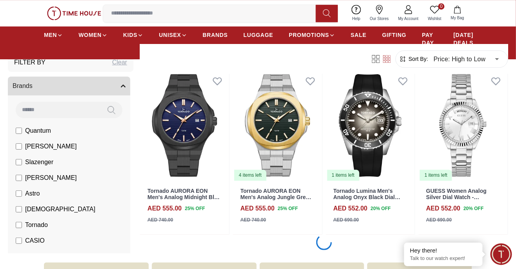
scroll to position [20955, 0]
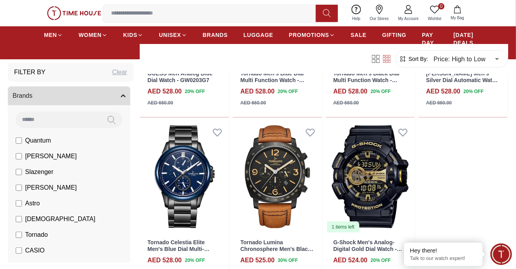
scroll to position [26022, 0]
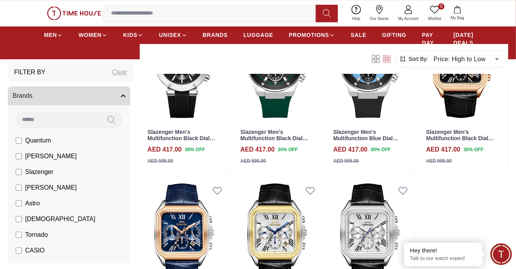
scroll to position [28481, 0]
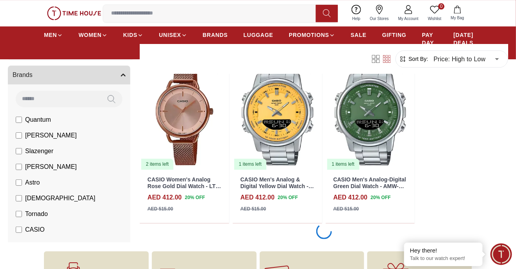
scroll to position [29395, 0]
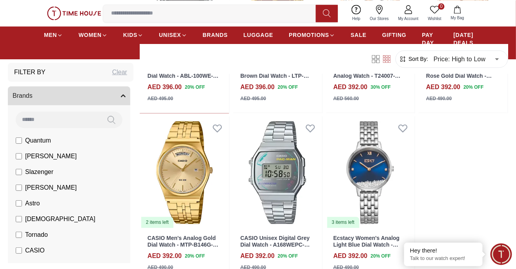
scroll to position [30237, 0]
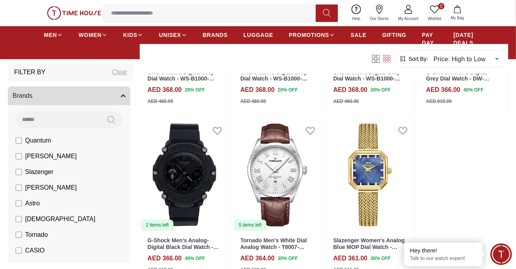
scroll to position [31865, 0]
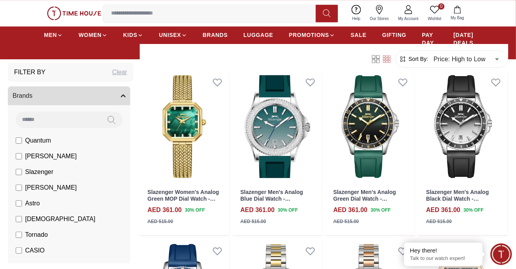
scroll to position [32080, 0]
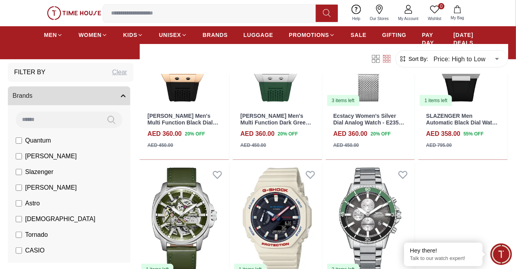
scroll to position [32692, 0]
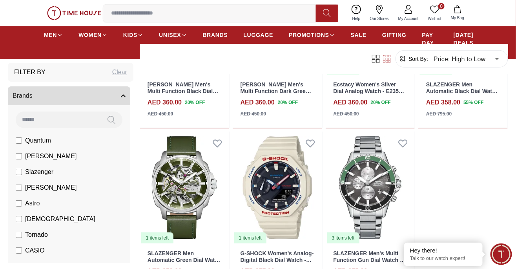
scroll to position [32765, 0]
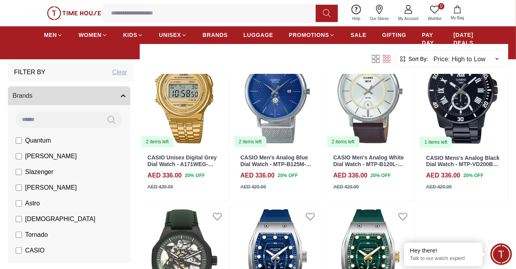
scroll to position [34305, 0]
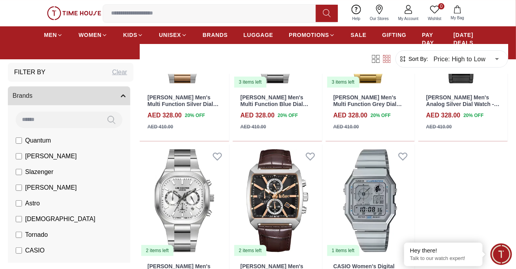
scroll to position [35247, 0]
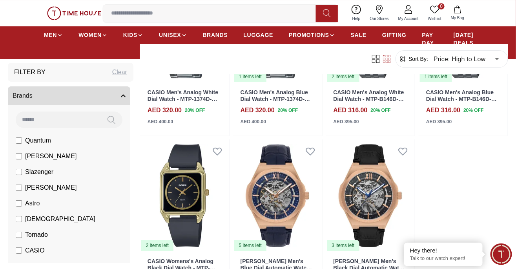
scroll to position [36075, 0]
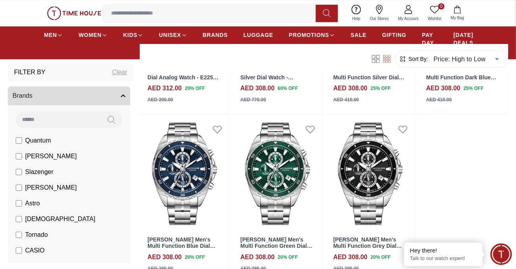
scroll to position [36921, 0]
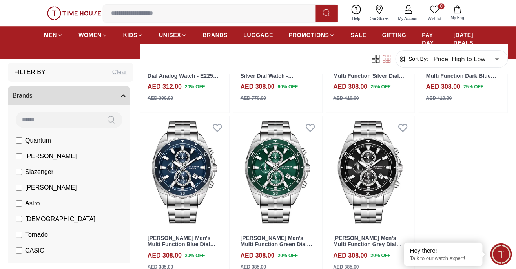
scroll to position [36987, 0]
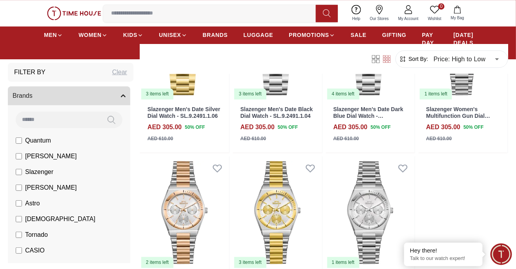
scroll to position [38594, 0]
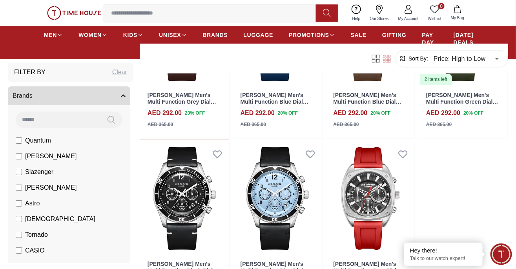
scroll to position [39471, 0]
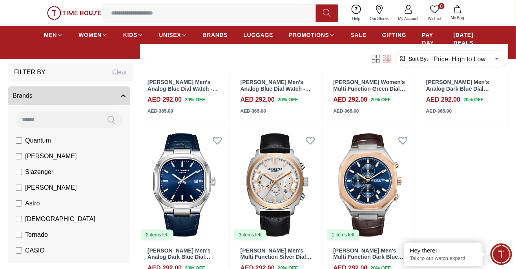
scroll to position [40304, 0]
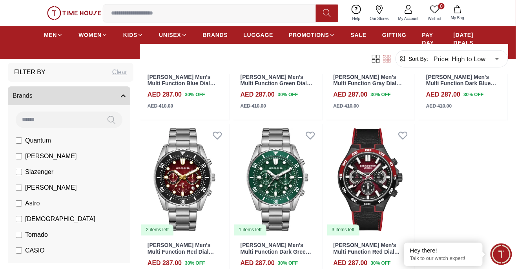
scroll to position [41152, 0]
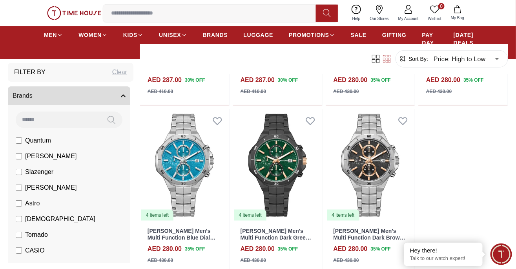
scroll to position [42000, 0]
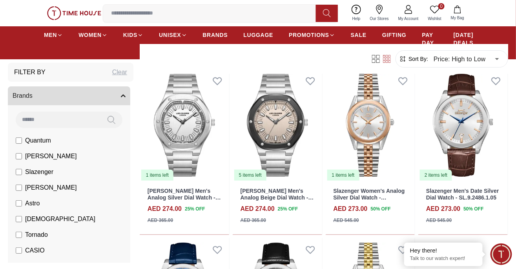
scroll to position [42695, 0]
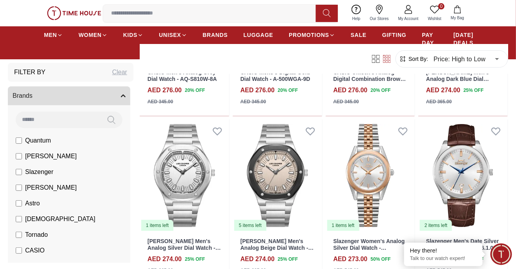
scroll to position [42628, 0]
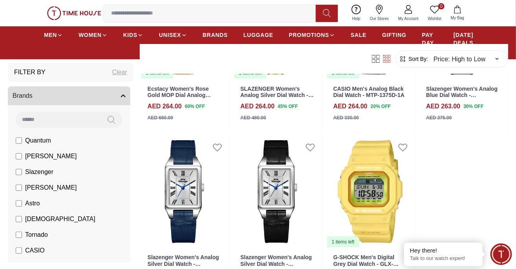
scroll to position [44587, 0]
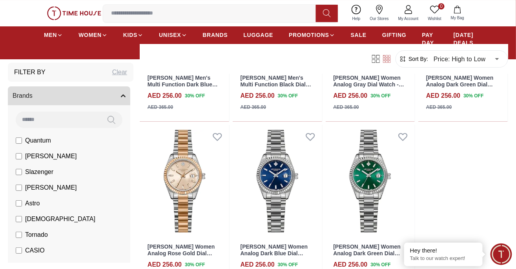
scroll to position [45371, 0]
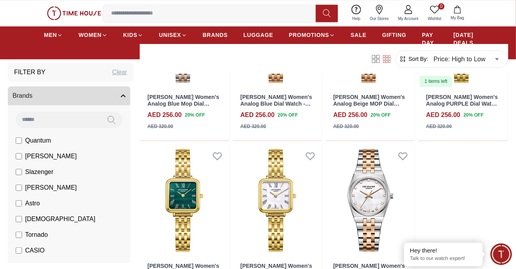
scroll to position [46213, 0]
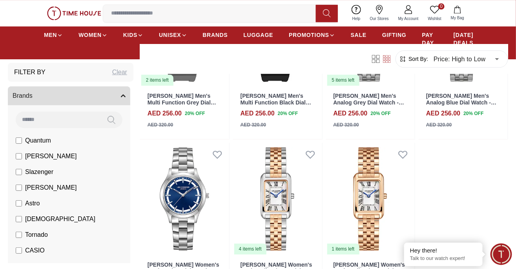
scroll to position [47039, 0]
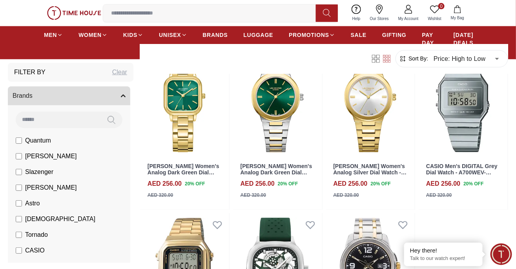
scroll to position [47880, 0]
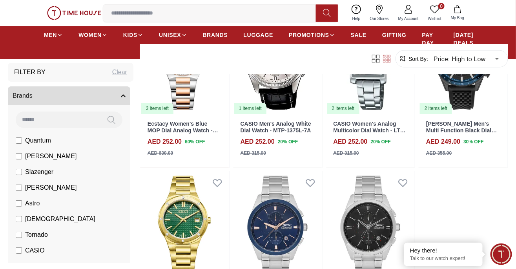
scroll to position [48737, 0]
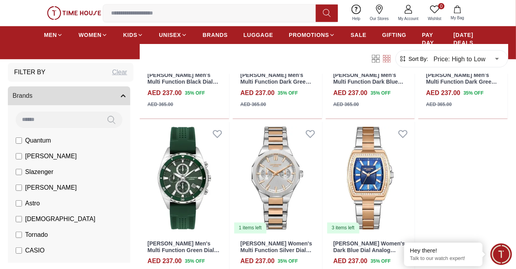
scroll to position [49587, 0]
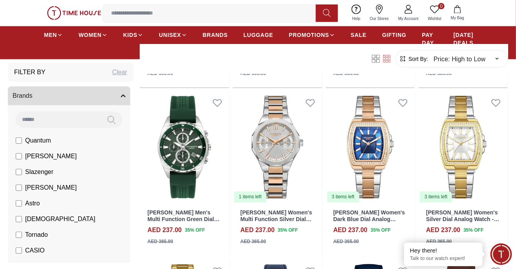
scroll to position [49629, 0]
